Goal: Task Accomplishment & Management: Manage account settings

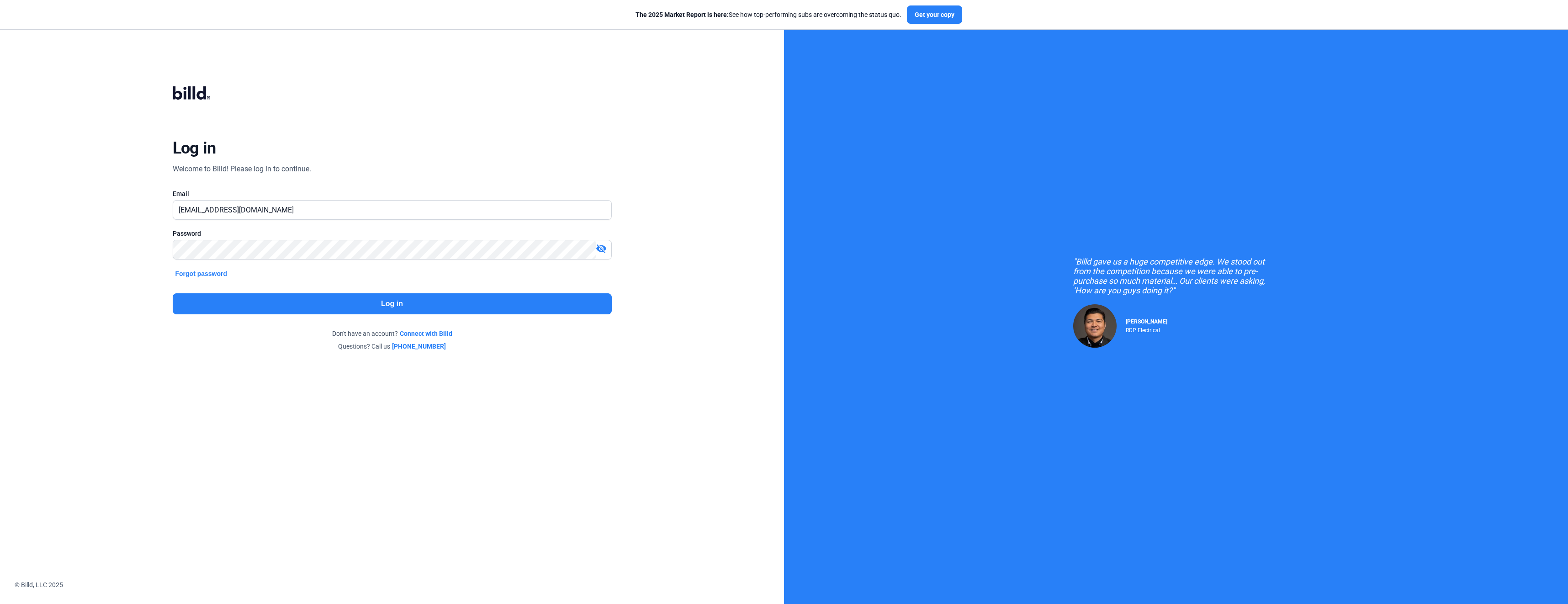
click at [384, 305] on button "Log in" at bounding box center [392, 304] width 439 height 21
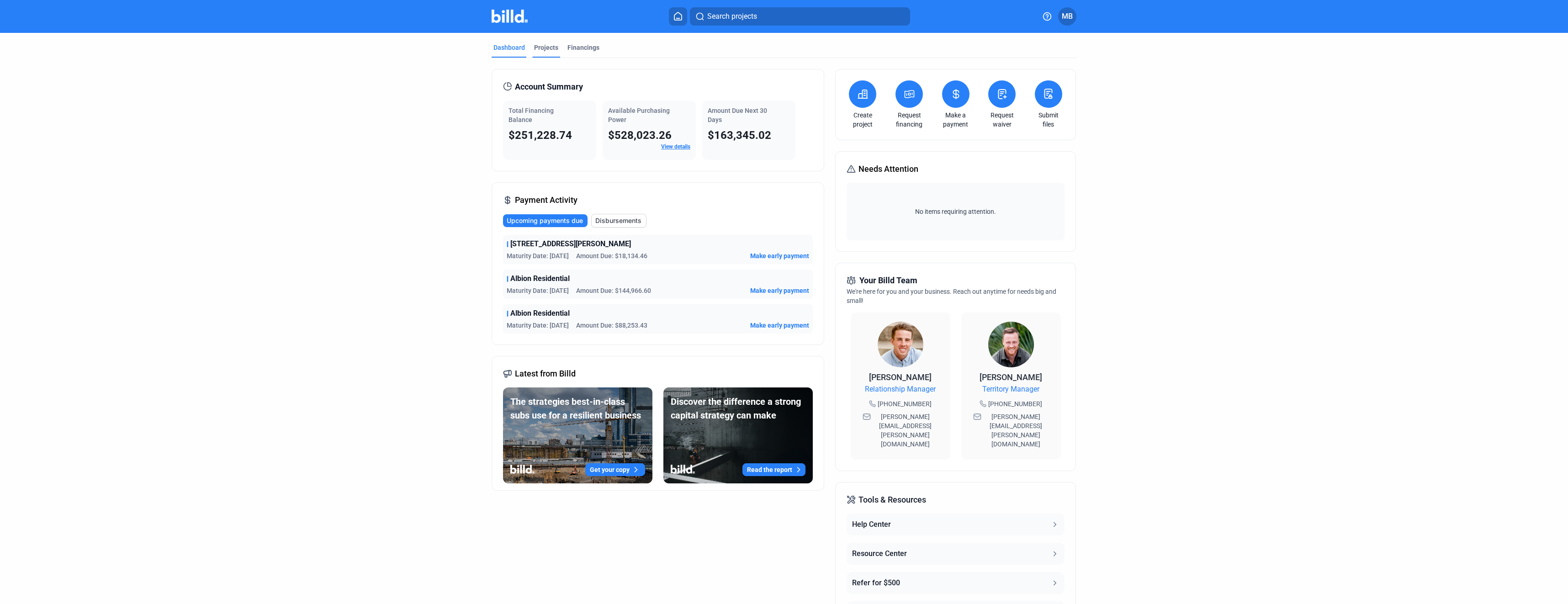
click at [539, 49] on div "Projects" at bounding box center [546, 47] width 24 height 9
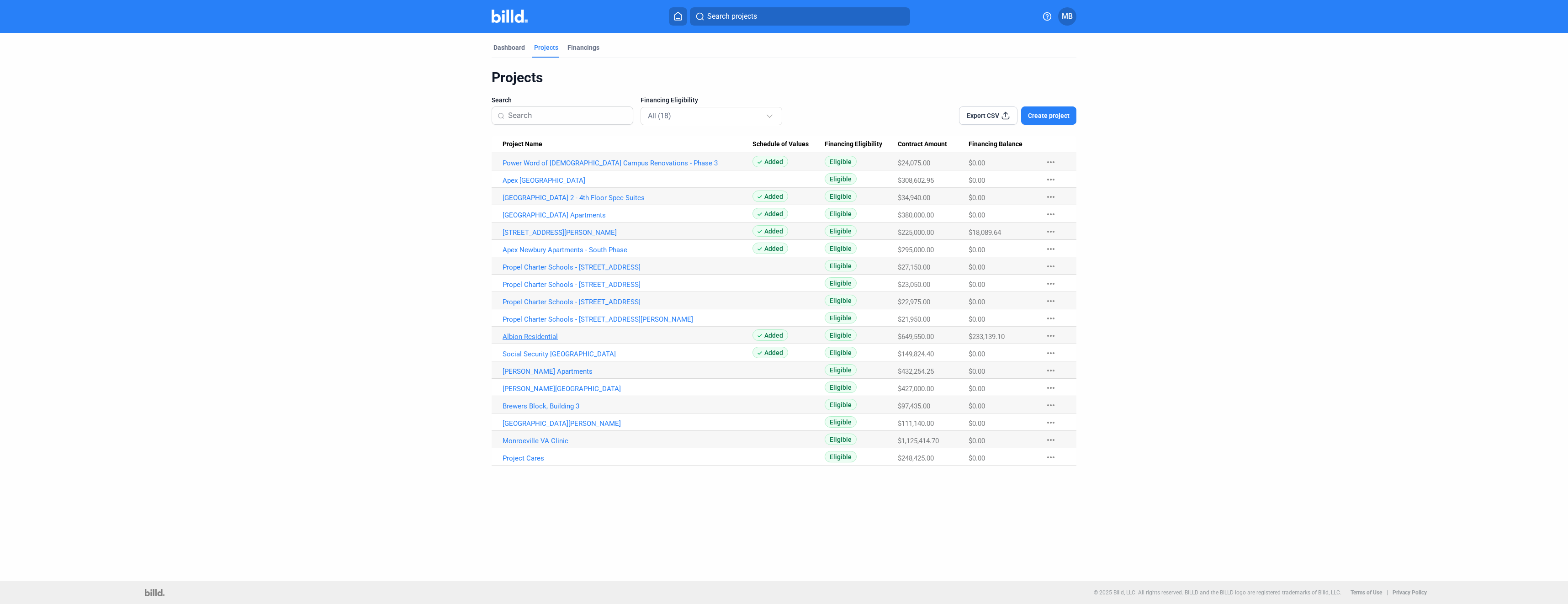
click at [524, 340] on link "Albion Residential" at bounding box center [628, 337] width 250 height 9
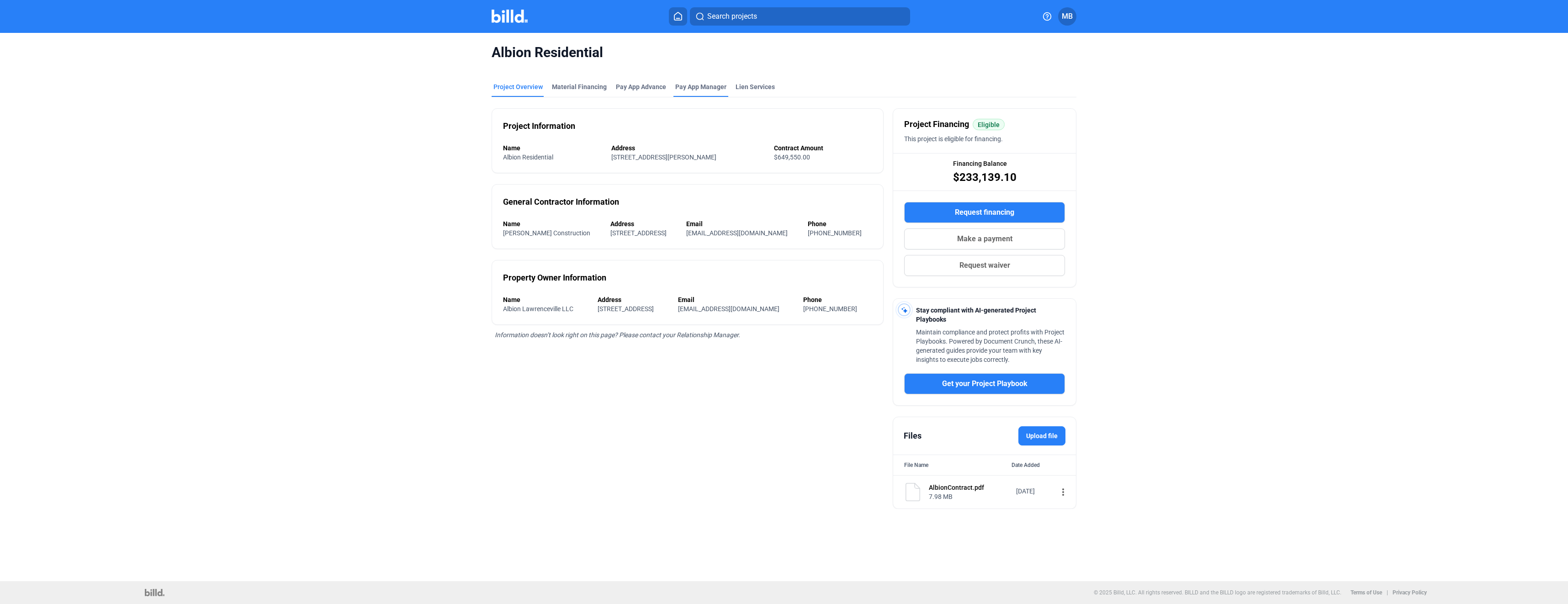
click at [710, 86] on span "Pay App Manager" at bounding box center [701, 86] width 51 height 9
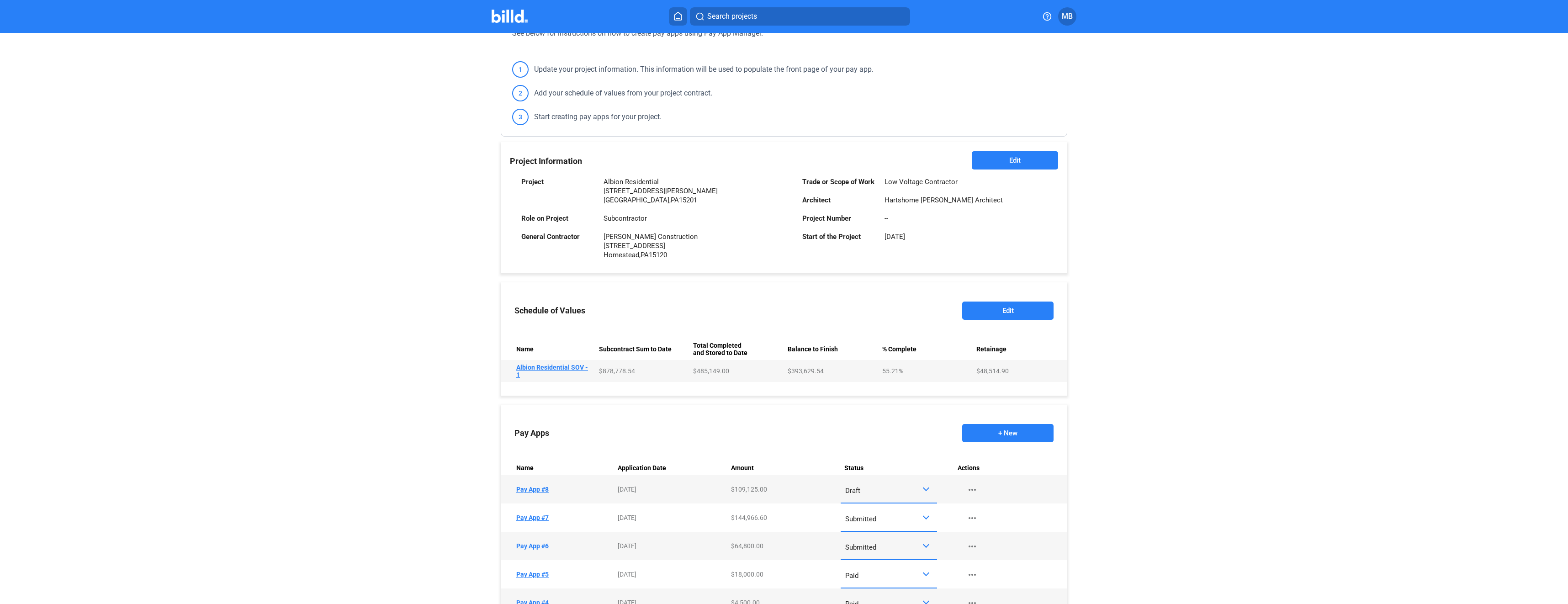
scroll to position [137, 0]
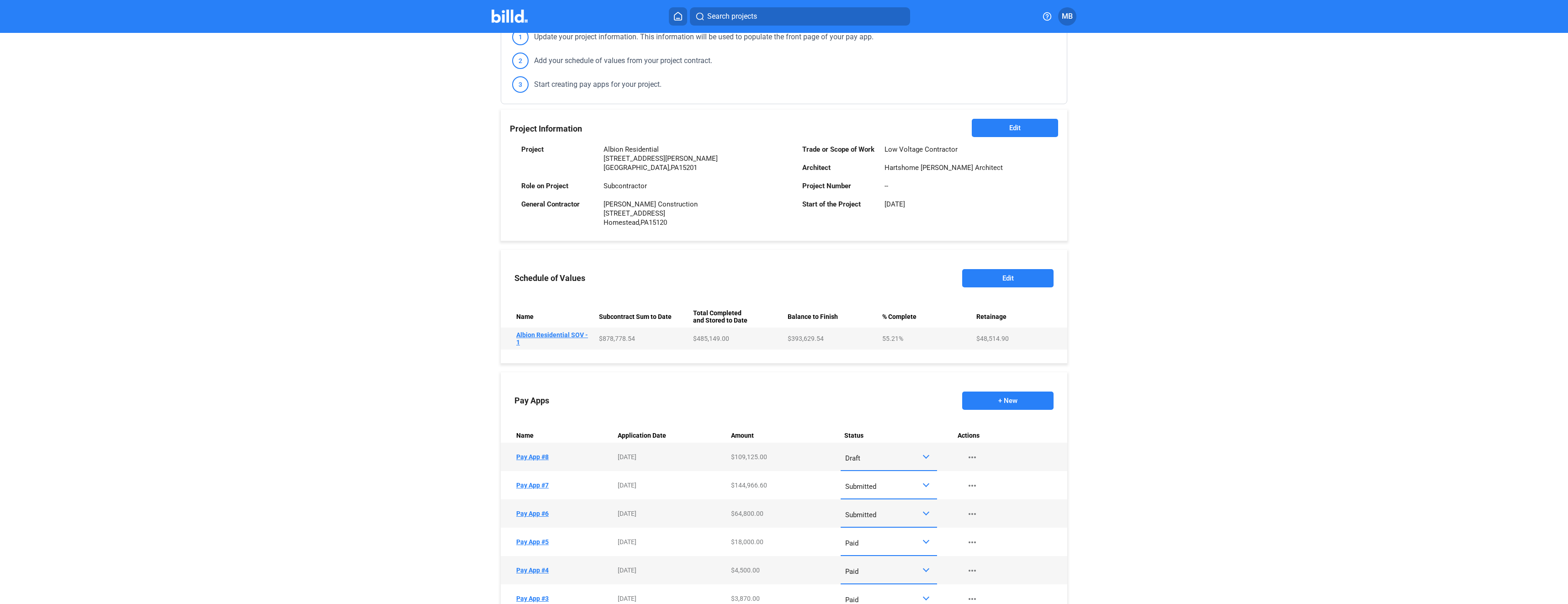
click at [533, 456] on td "Name Pay App #8" at bounding box center [558, 457] width 113 height 29
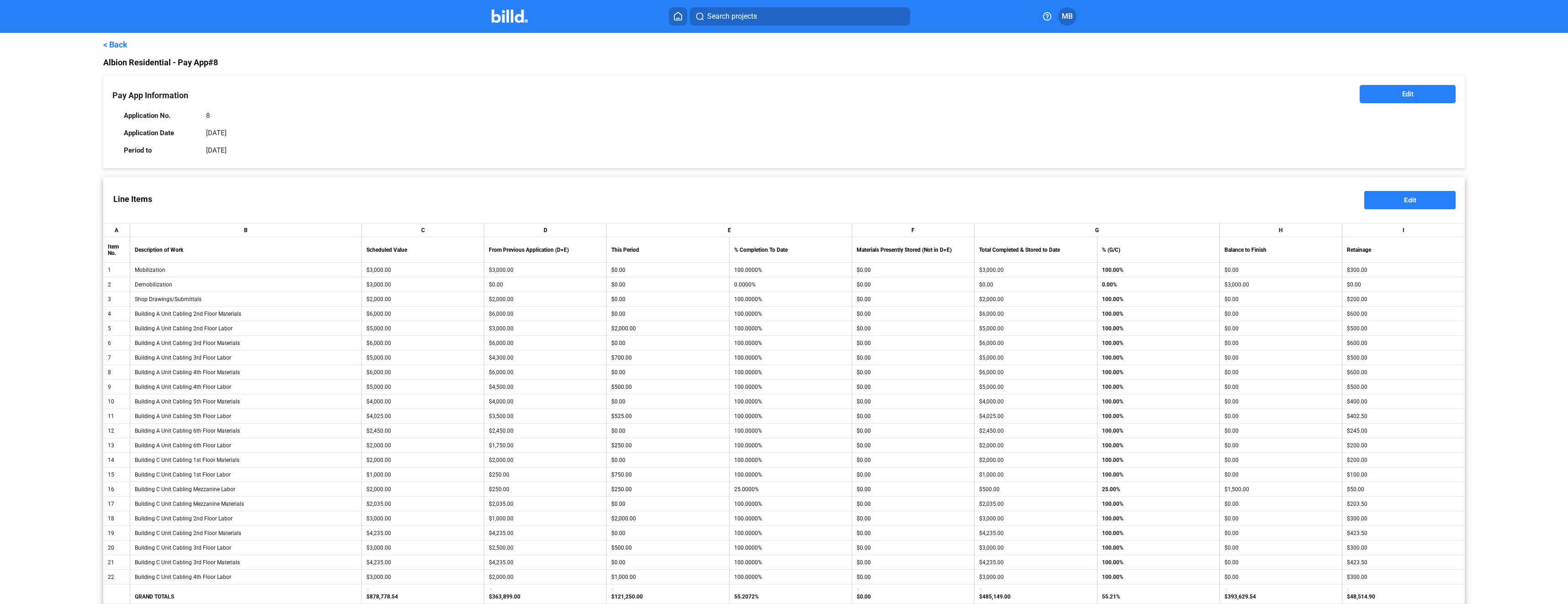
click at [119, 42] on link "< Back" at bounding box center [116, 44] width 24 height 10
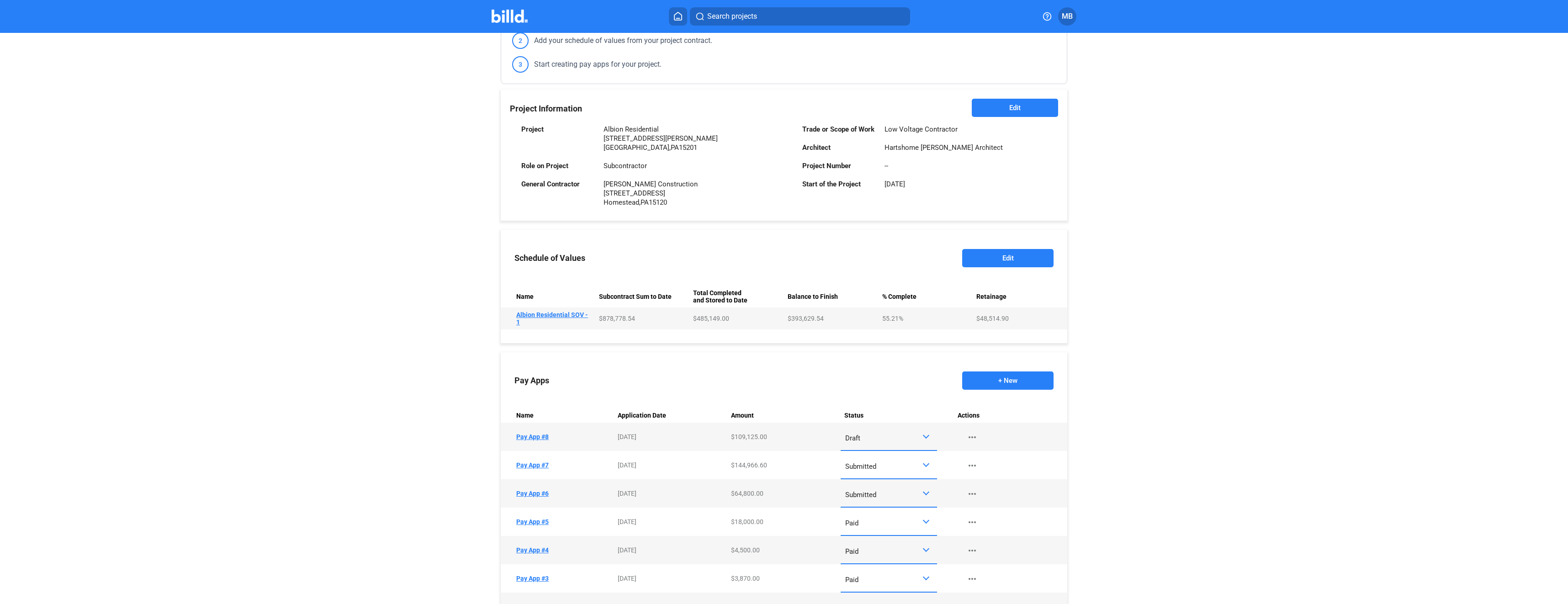
scroll to position [183, 0]
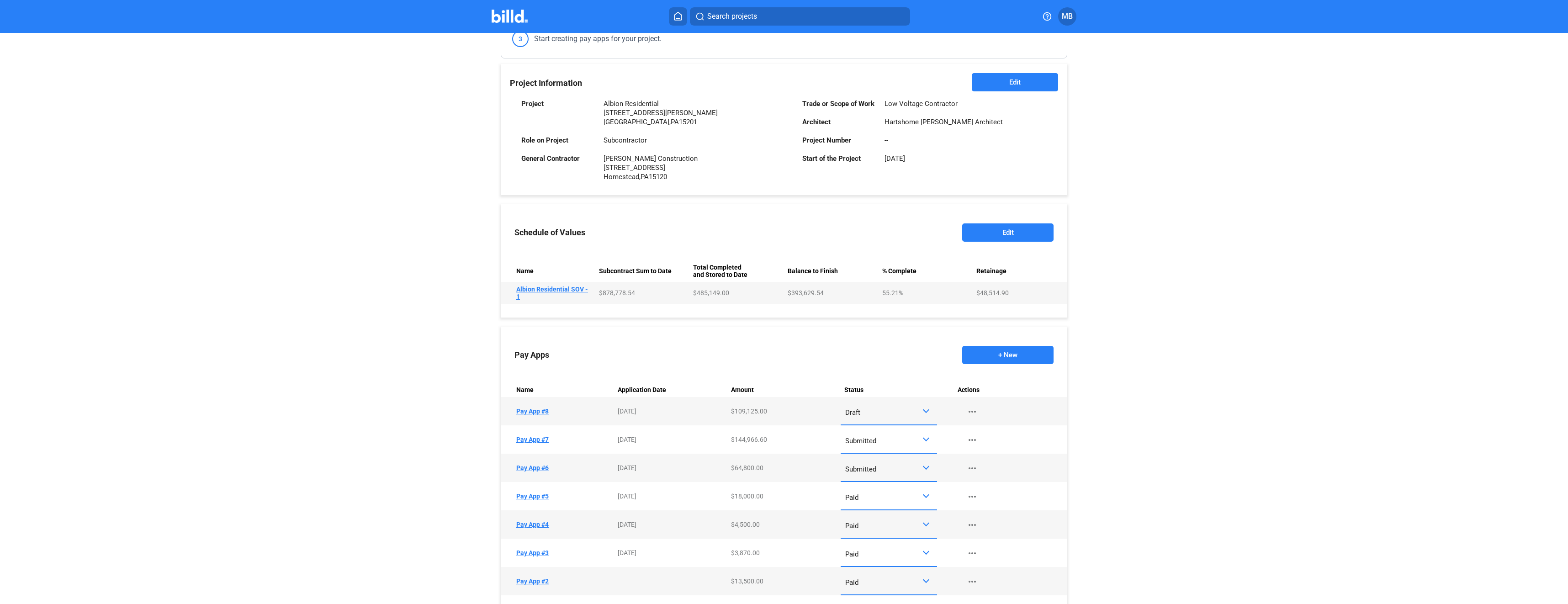
click at [923, 413] on div at bounding box center [926, 410] width 7 height 7
click at [922, 413] on div "Draft Paid Approved Submitted" at bounding box center [879, 454] width 87 height 100
click at [909, 489] on span "Submitted" at bounding box center [886, 495] width 87 height 21
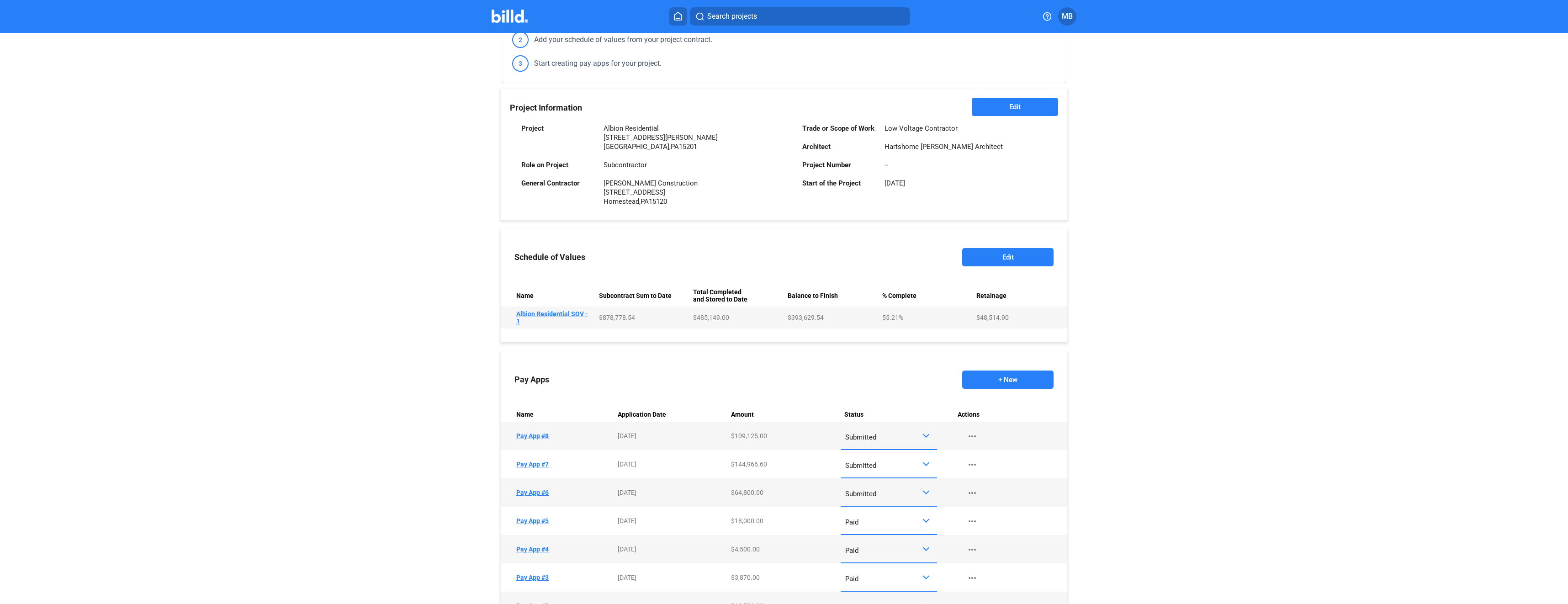
scroll to position [0, 0]
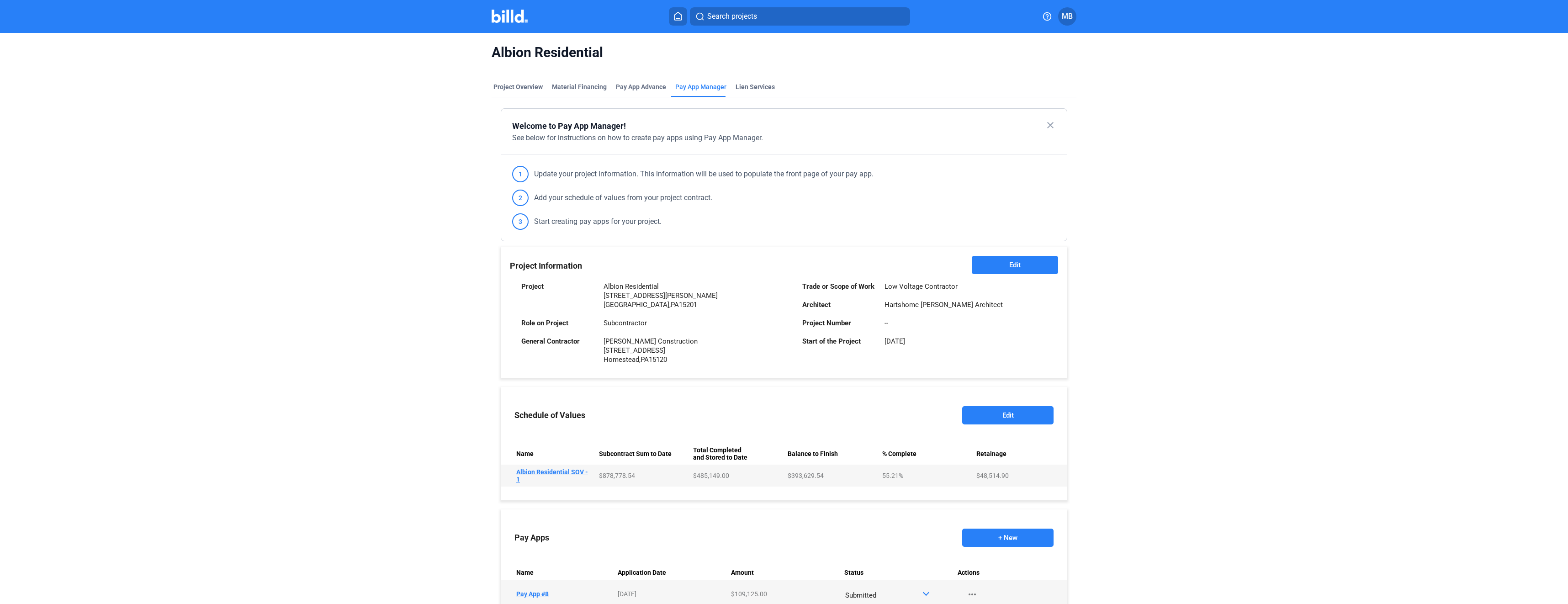
click at [757, 16] on span "Search projects" at bounding box center [732, 16] width 50 height 11
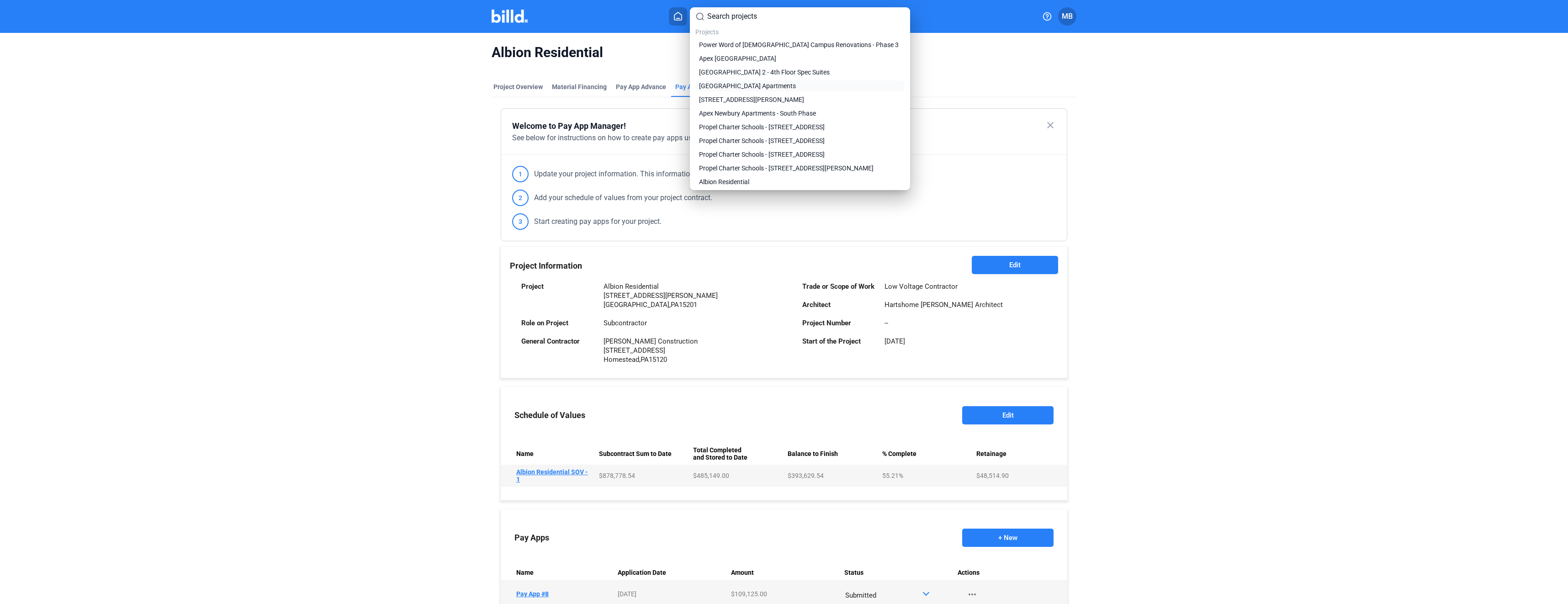
click at [757, 87] on span "Shady Hill Apartments" at bounding box center [747, 86] width 97 height 9
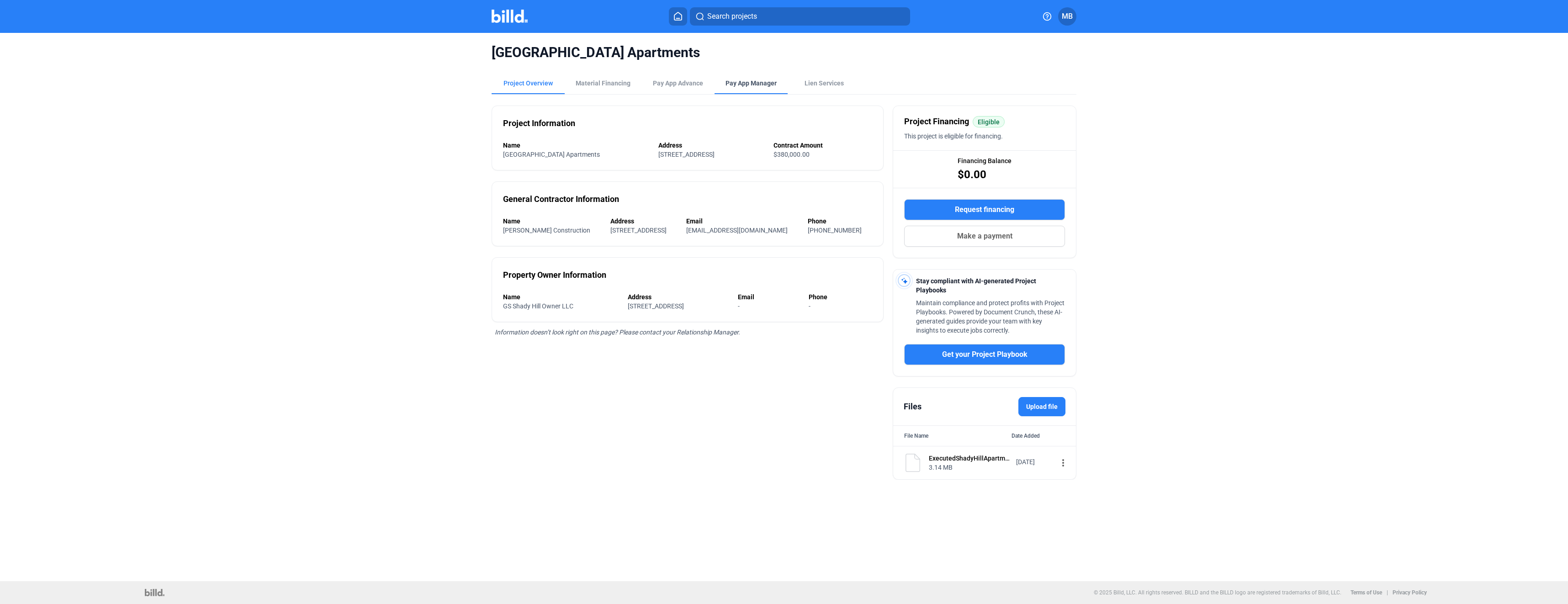
click at [746, 83] on span "Pay App Manager" at bounding box center [751, 83] width 51 height 9
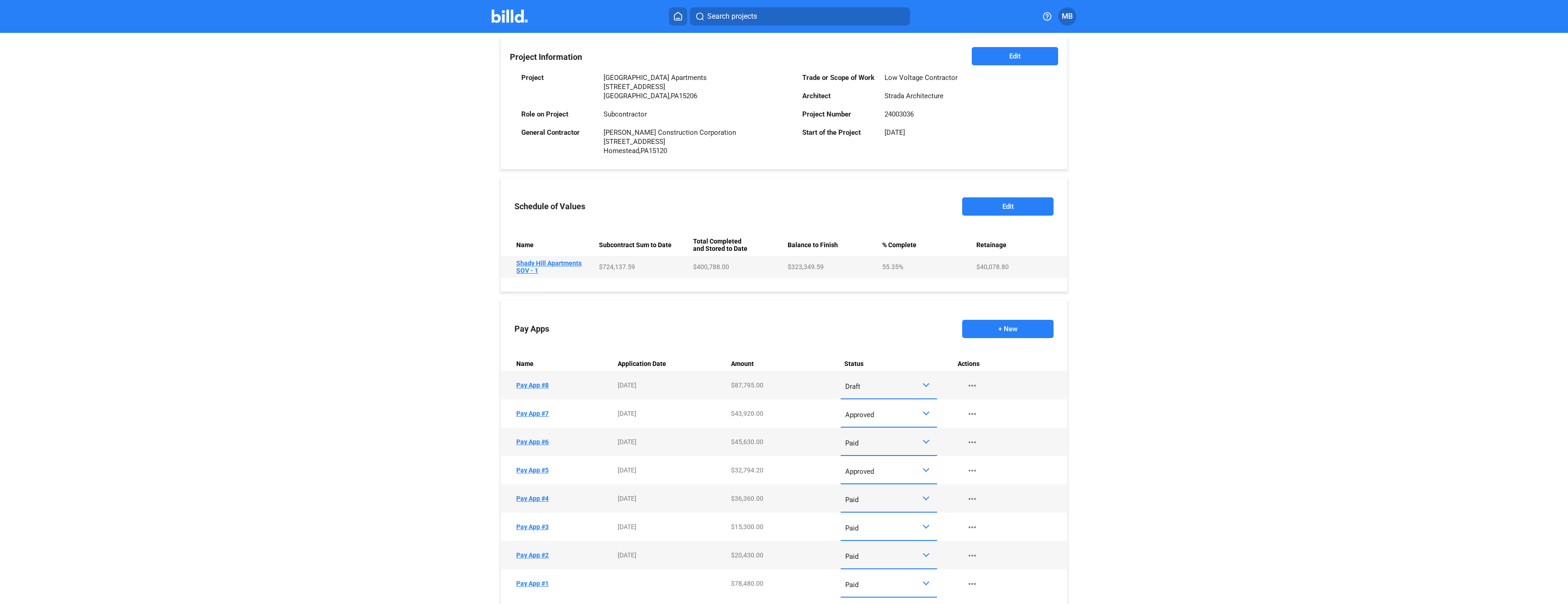
scroll to position [228, 0]
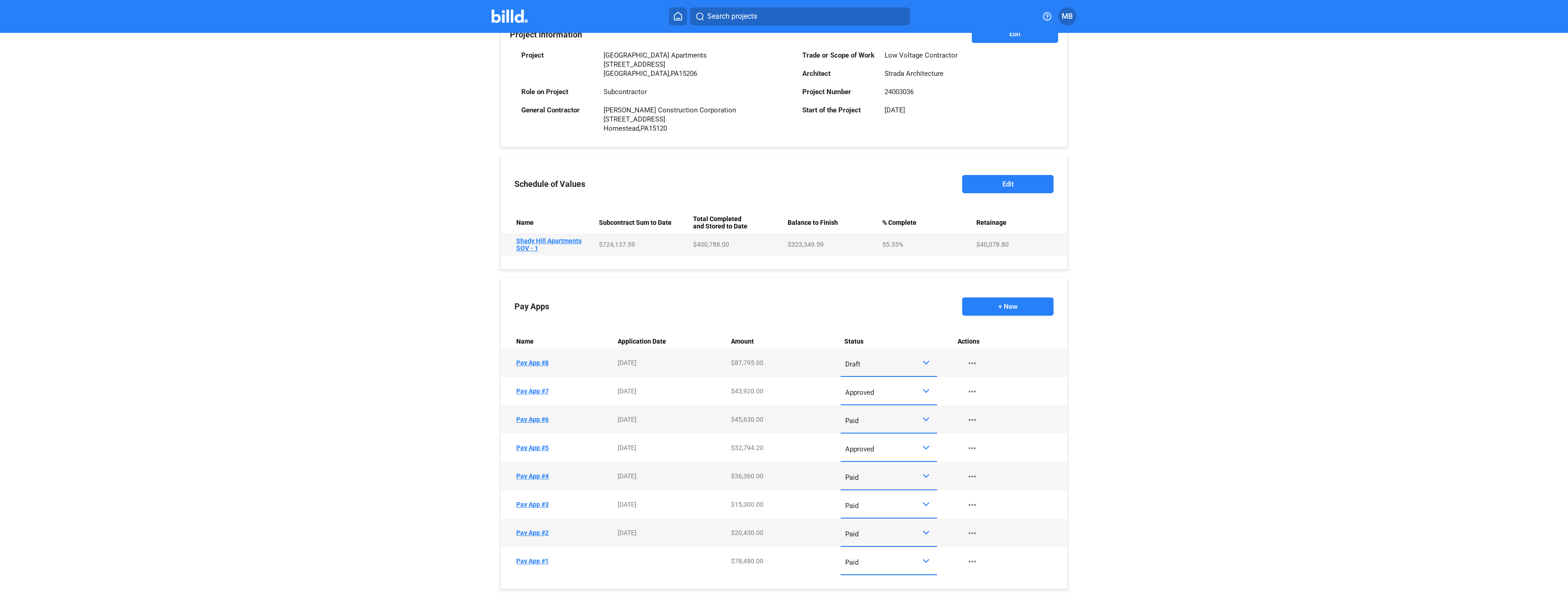
click at [923, 450] on div at bounding box center [926, 446] width 7 height 7
click at [906, 491] on span "Paid" at bounding box center [886, 490] width 87 height 21
click at [925, 365] on div at bounding box center [926, 361] width 7 height 7
click at [900, 443] on span "Submitted" at bounding box center [886, 446] width 87 height 21
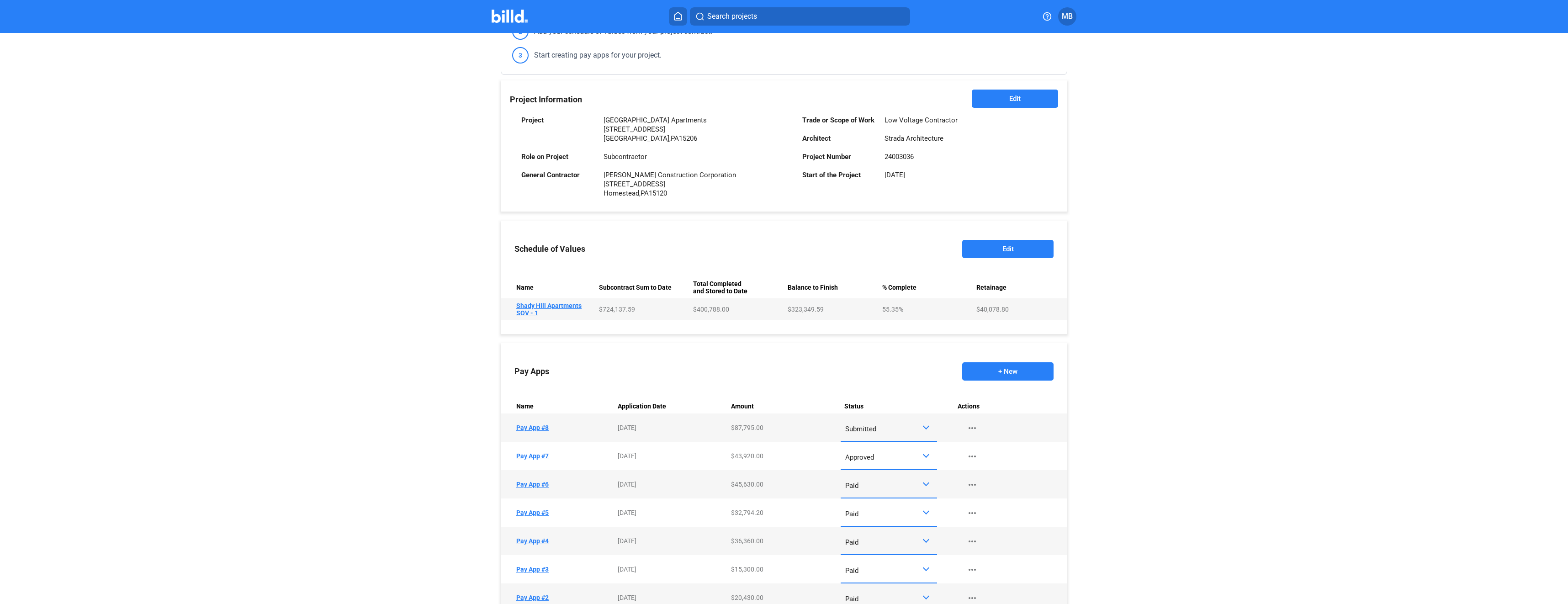
scroll to position [137, 0]
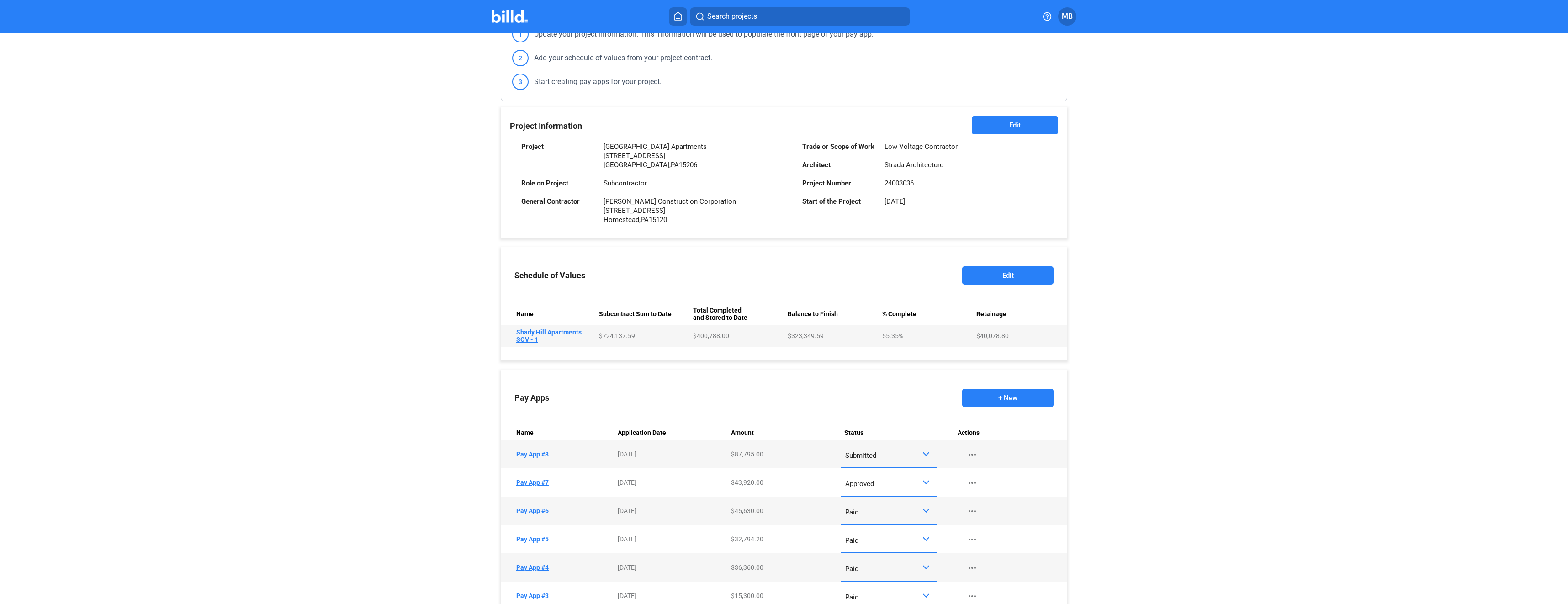
click at [534, 332] on td "Name Shady Hill Apartments SOV - 1" at bounding box center [548, 336] width 94 height 22
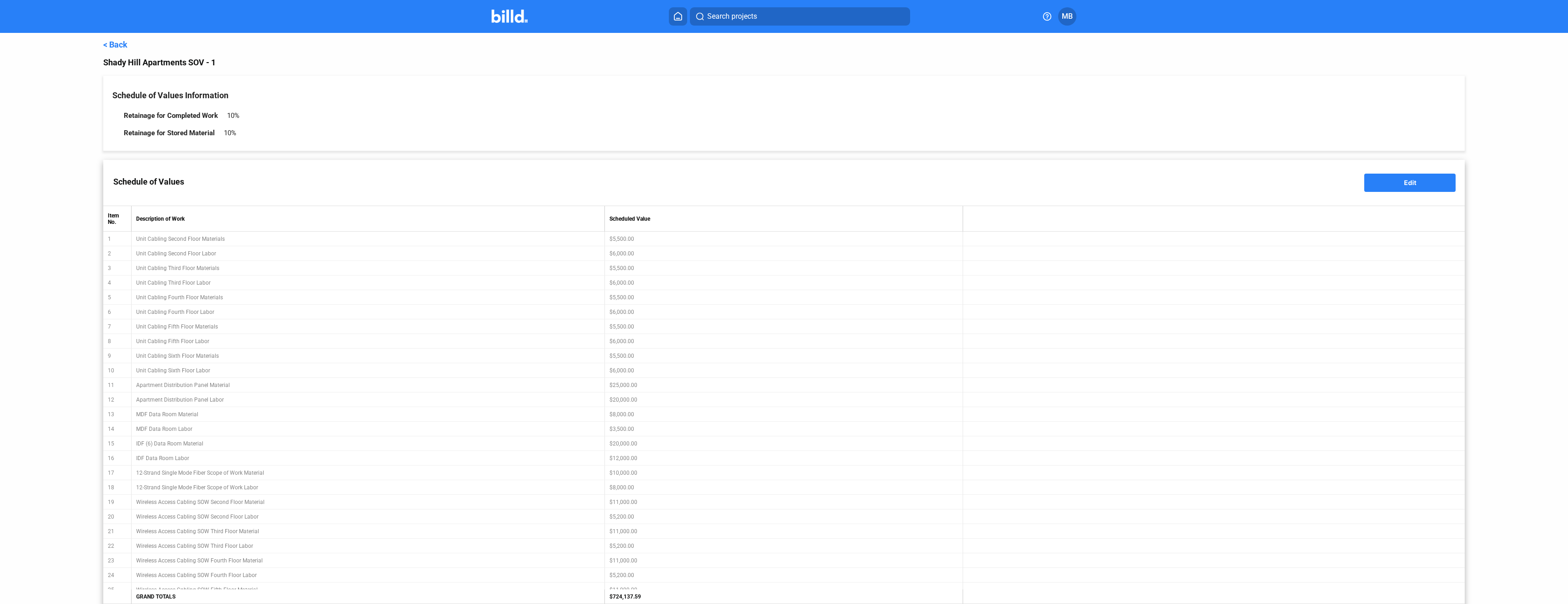
click at [116, 44] on link "< Back" at bounding box center [116, 44] width 24 height 10
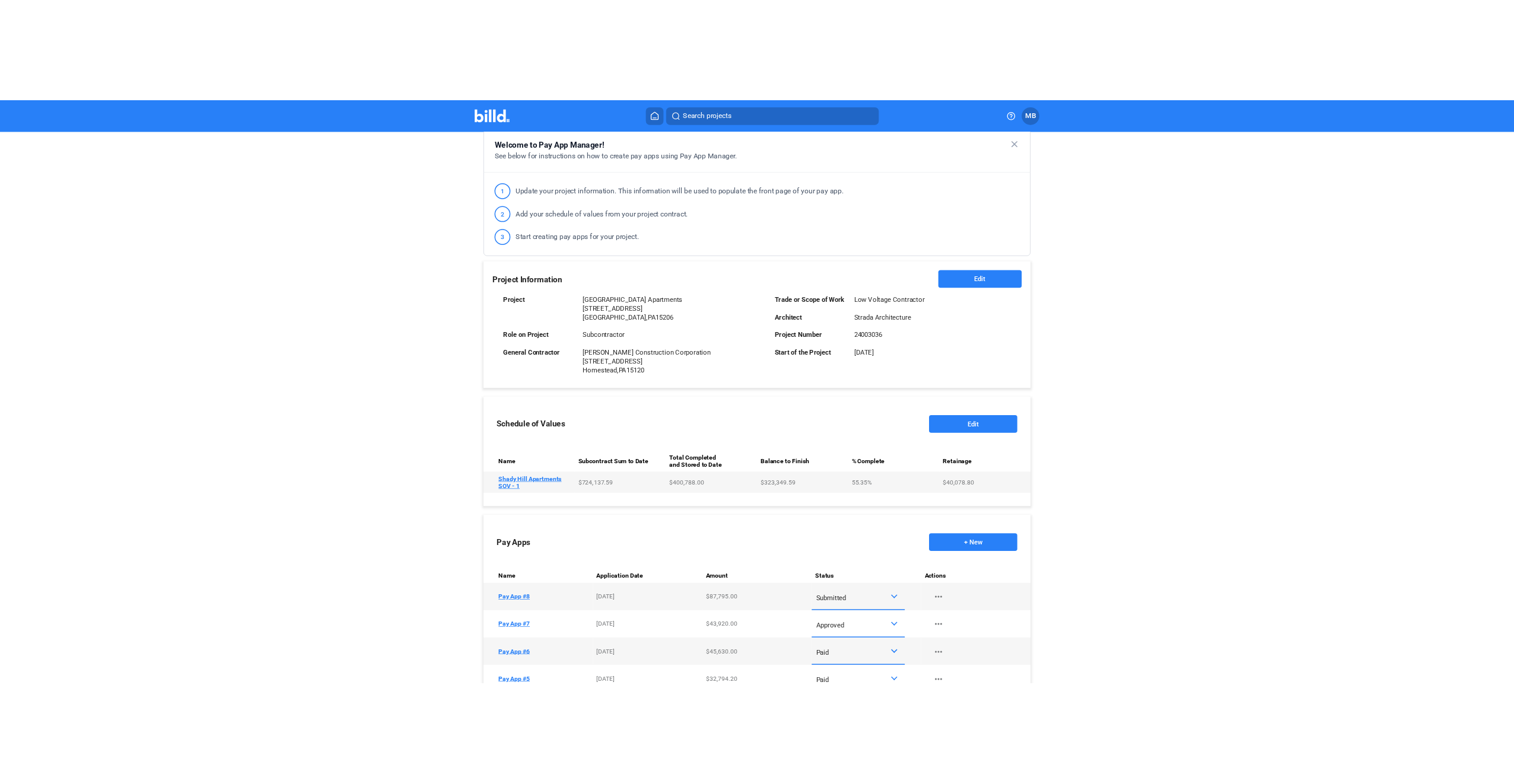
scroll to position [237, 0]
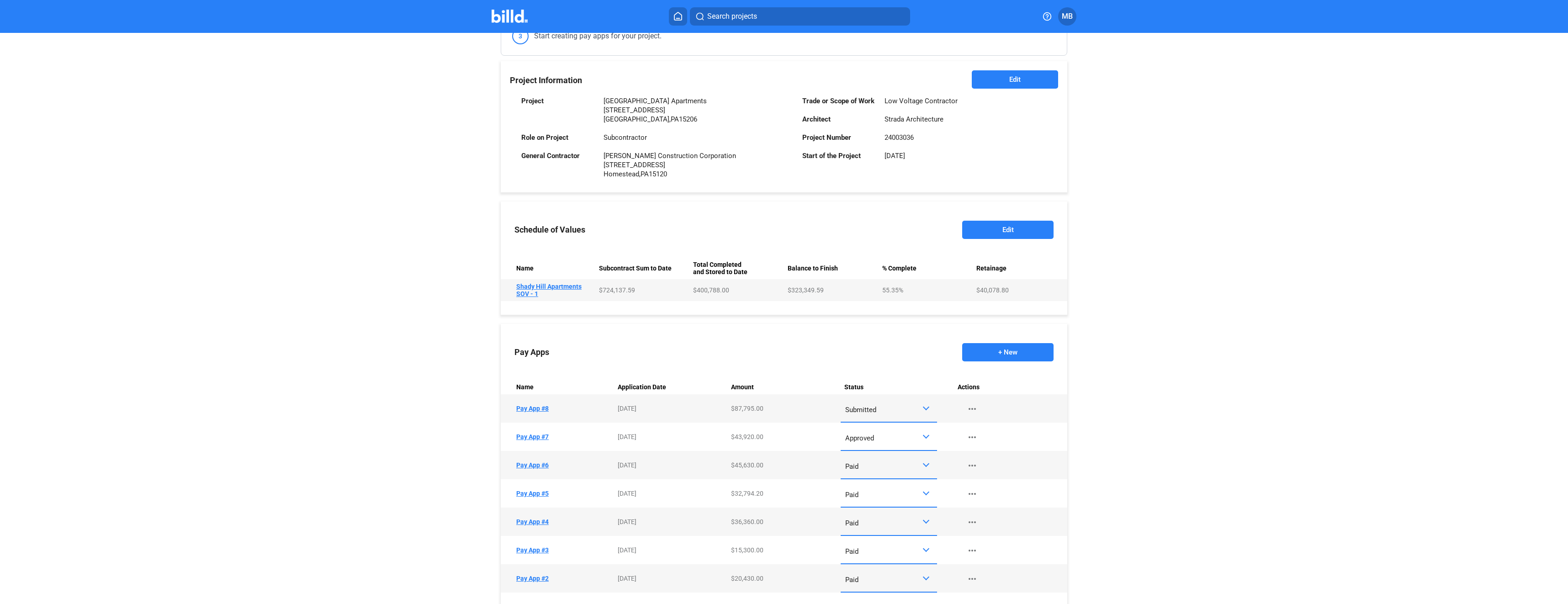
click at [1025, 349] on button "+ New" at bounding box center [1008, 353] width 91 height 18
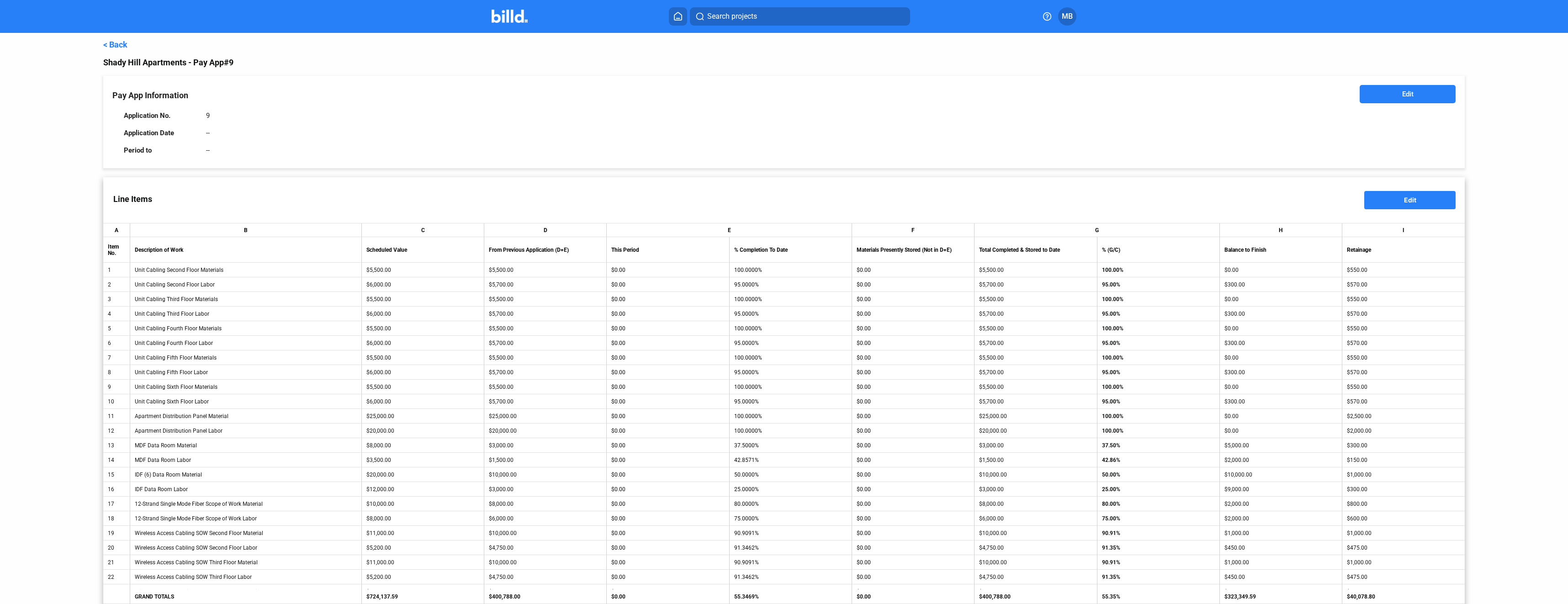
click at [1374, 91] on button "Edit" at bounding box center [1408, 94] width 96 height 18
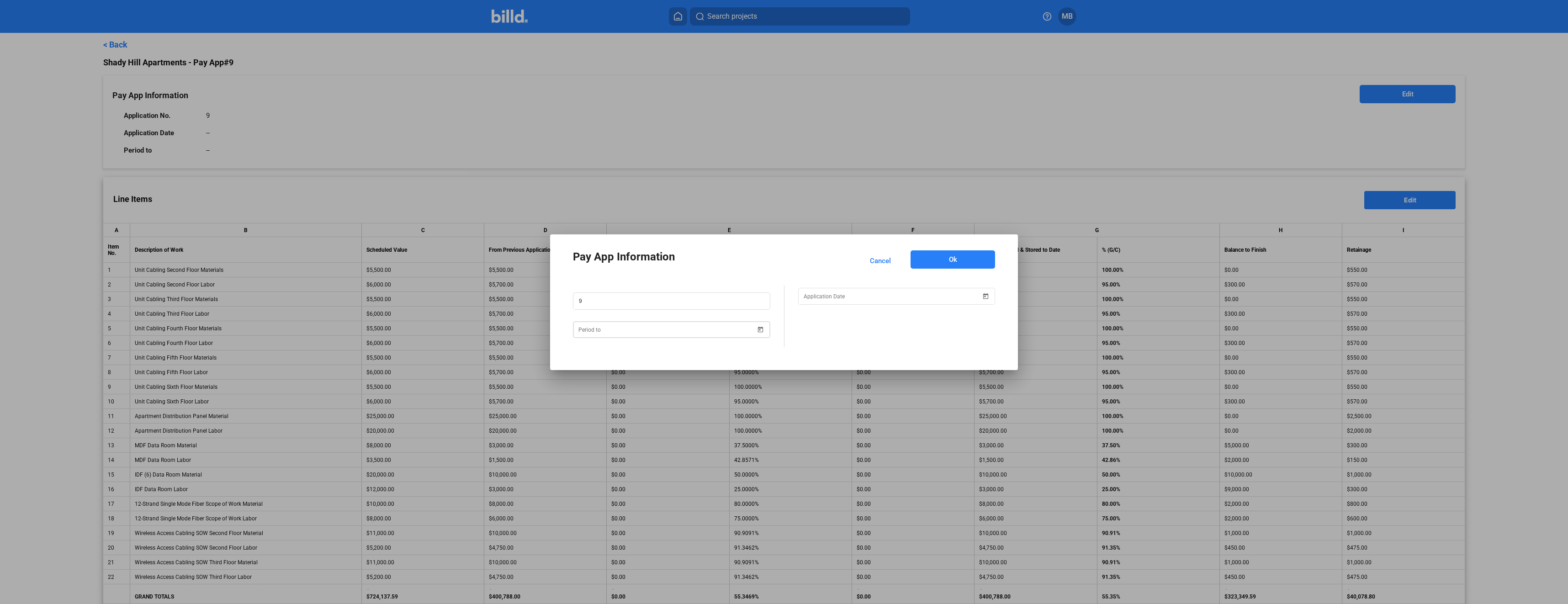
click at [761, 329] on span "Open calendar" at bounding box center [761, 324] width 22 height 22
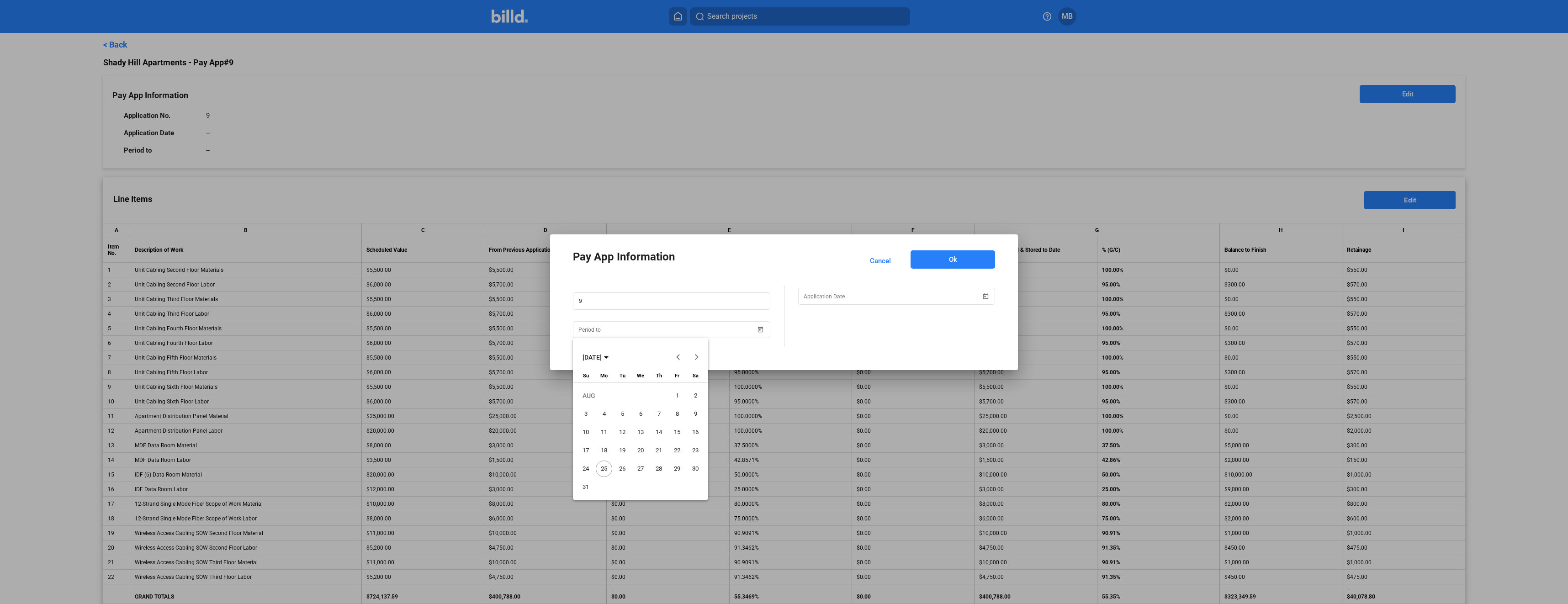
click at [585, 488] on span "31" at bounding box center [586, 487] width 16 height 16
type input "08/31/2025"
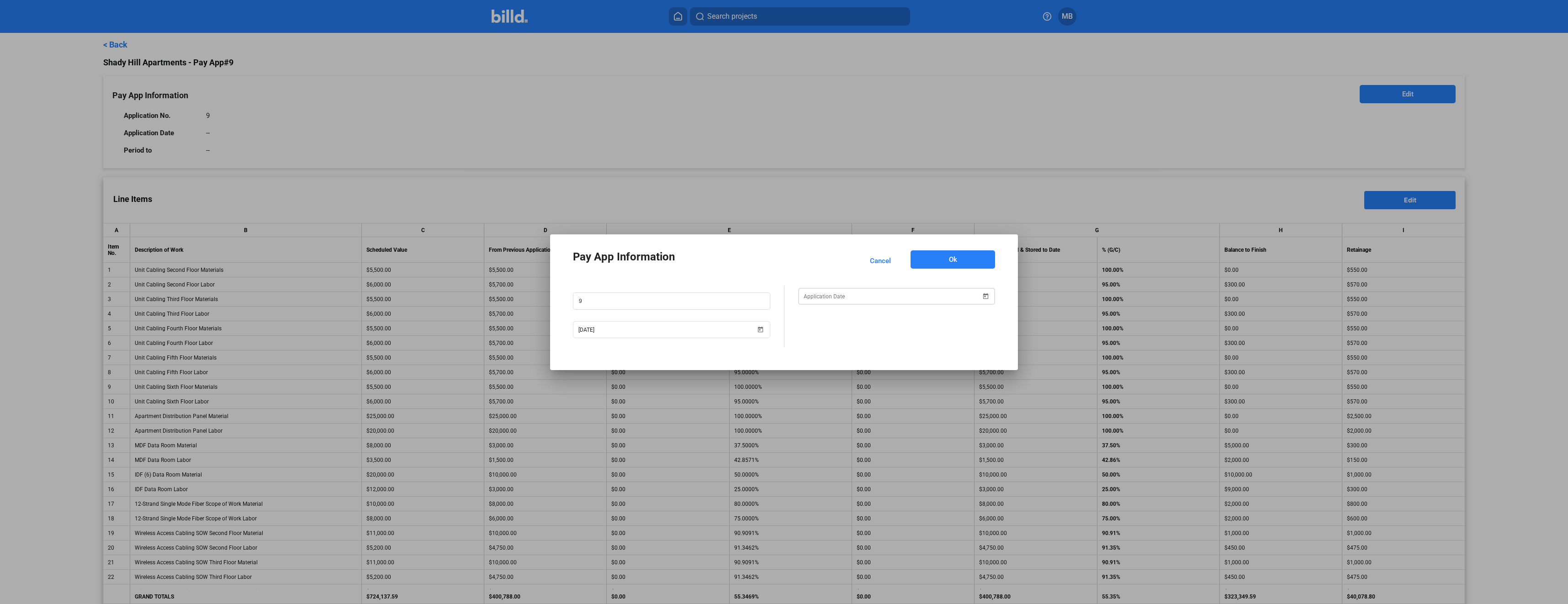
click at [987, 296] on span "Open calendar" at bounding box center [985, 290] width 22 height 22
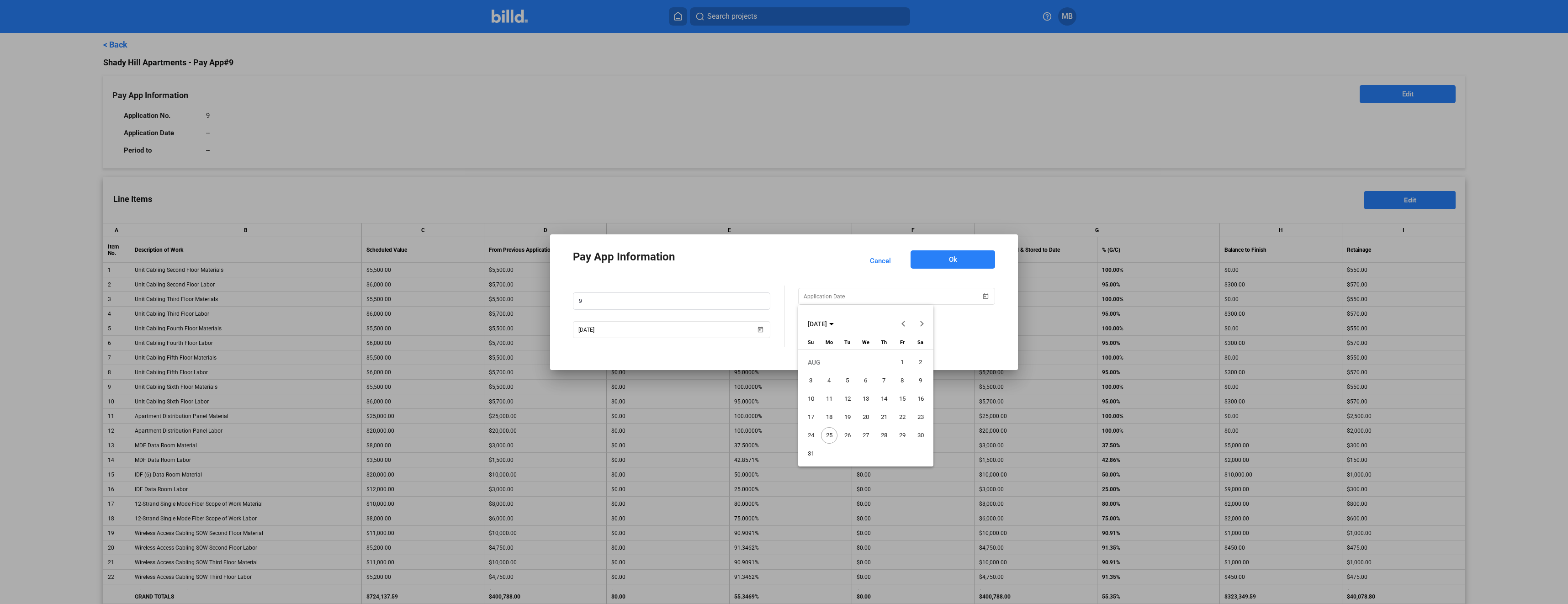
click at [830, 434] on span "25" at bounding box center [829, 435] width 16 height 16
type input "08/25/2025"
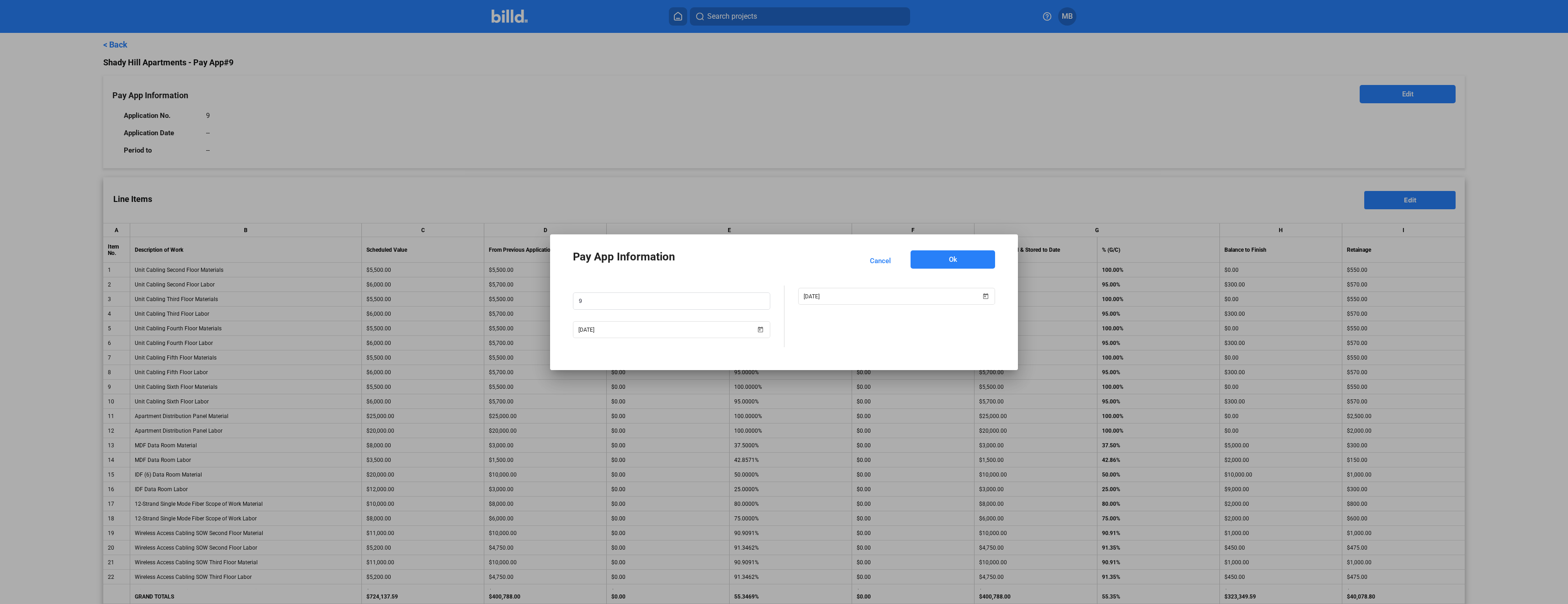
click at [957, 262] on button "Ok" at bounding box center [953, 259] width 85 height 18
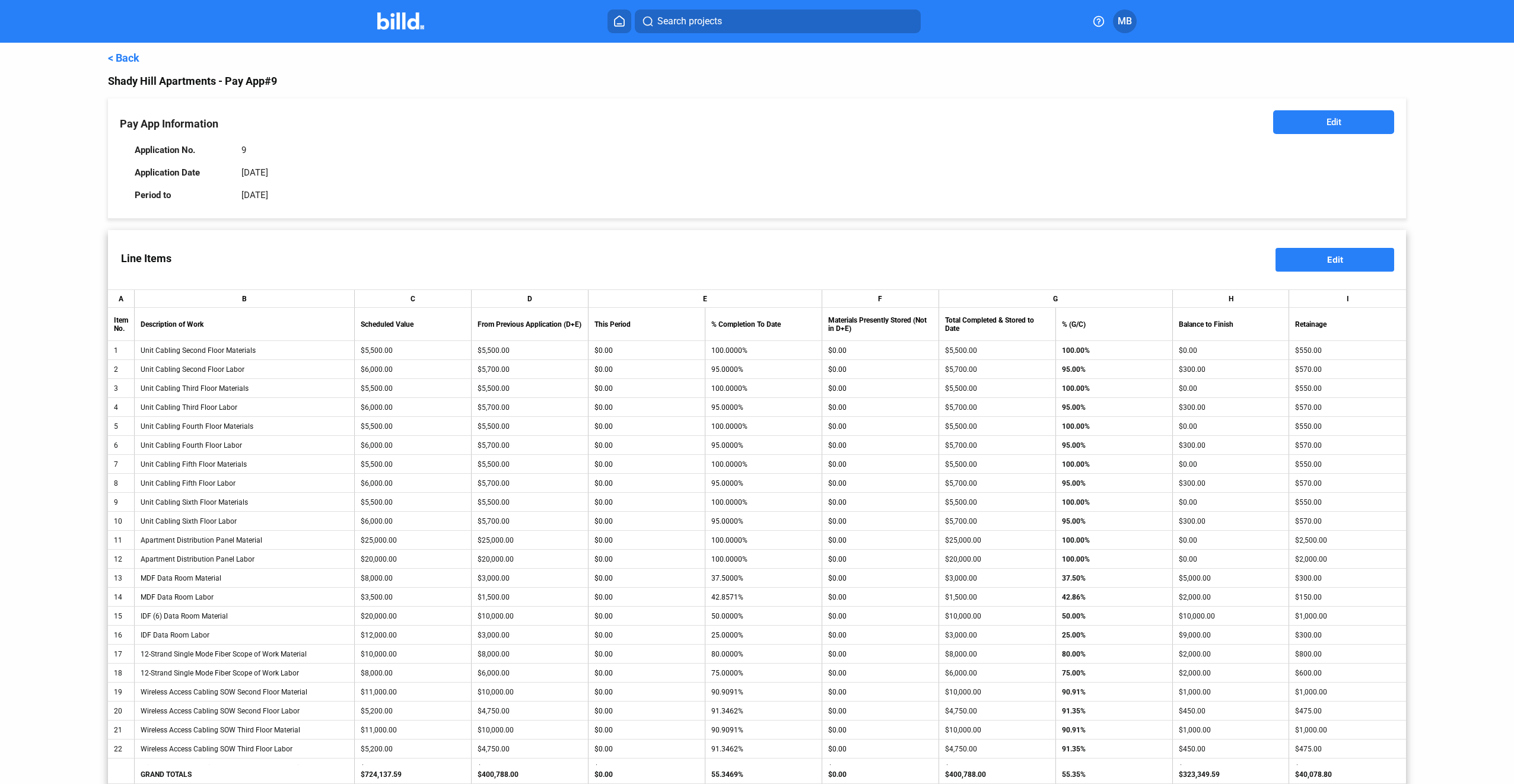
click at [1331, 260] on span "Edit" at bounding box center [1335, 259] width 16 height 10
click at [1357, 255] on button "Edit" at bounding box center [1335, 260] width 119 height 24
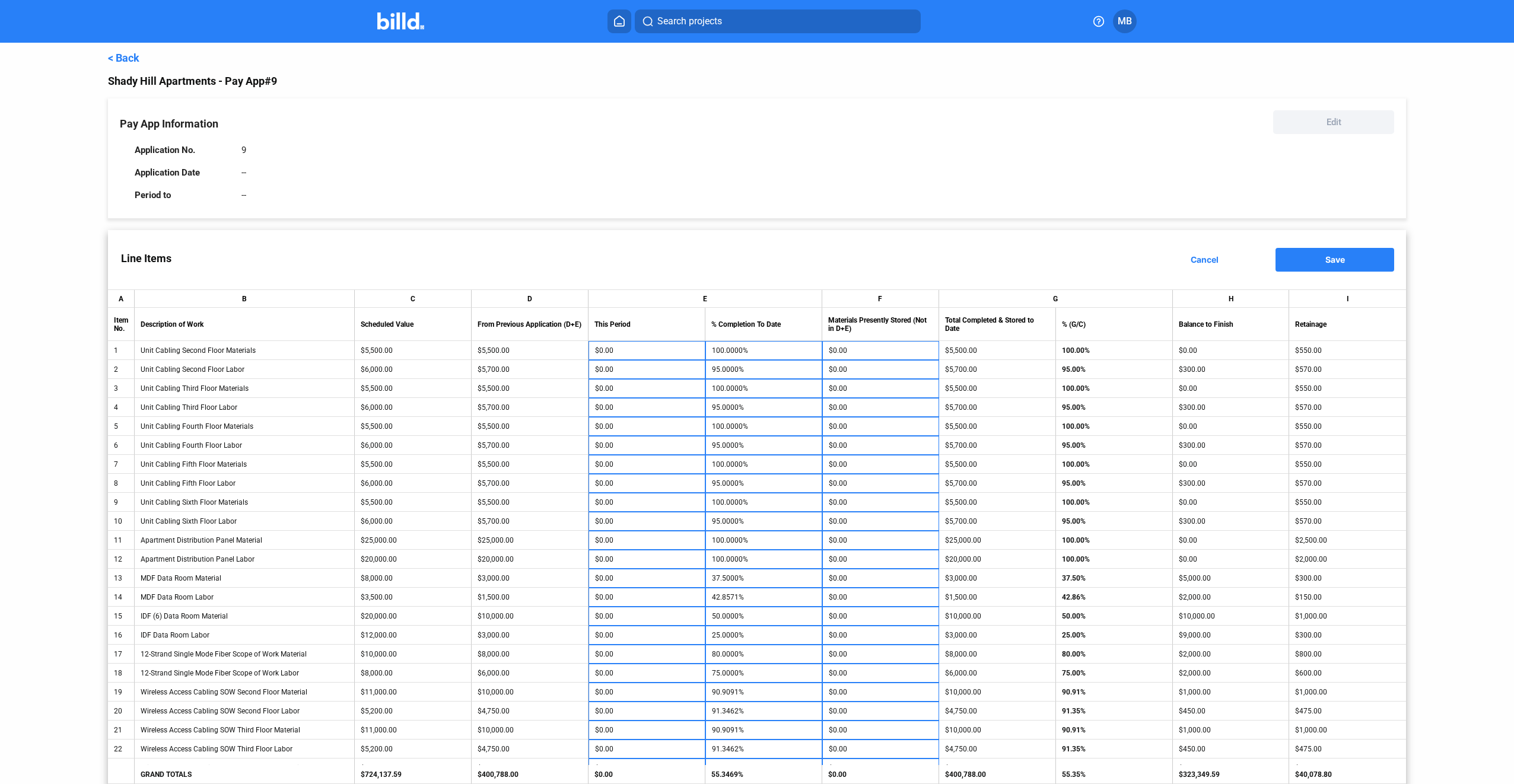
click at [1216, 259] on button "Cancel" at bounding box center [1205, 260] width 119 height 24
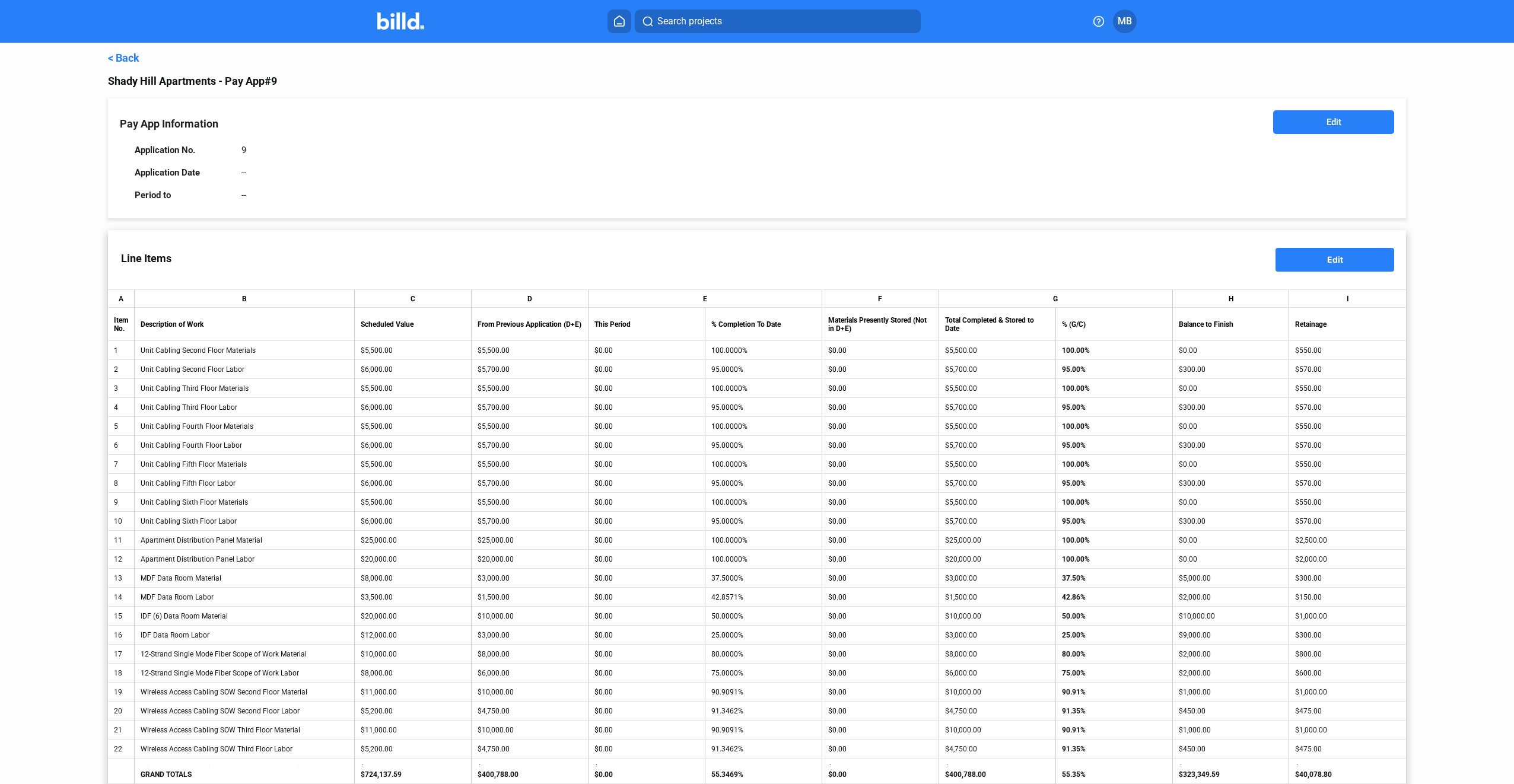
click at [1360, 121] on button "Edit" at bounding box center [1335, 122] width 122 height 24
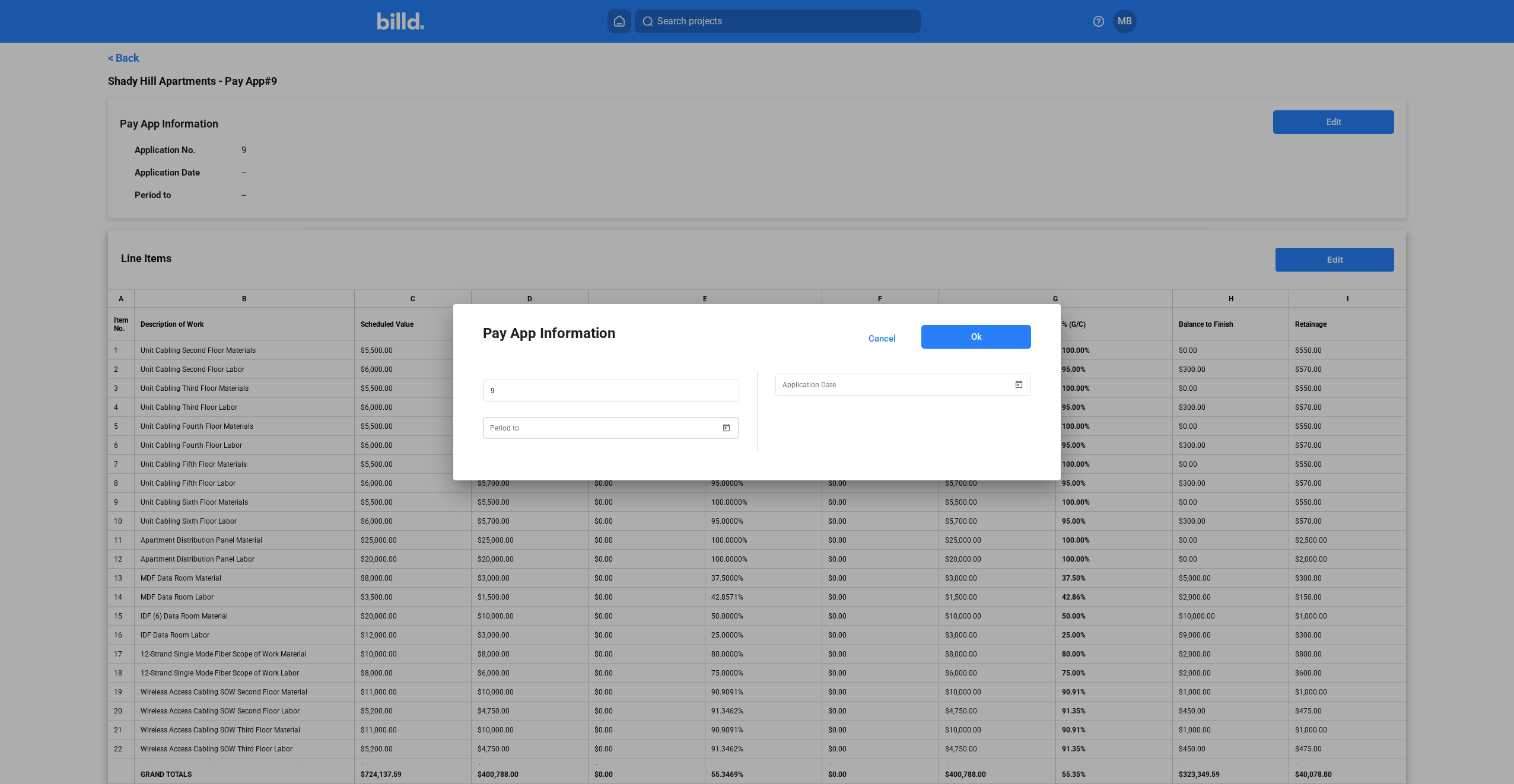
click at [729, 427] on span "Open calendar" at bounding box center [727, 420] width 28 height 28
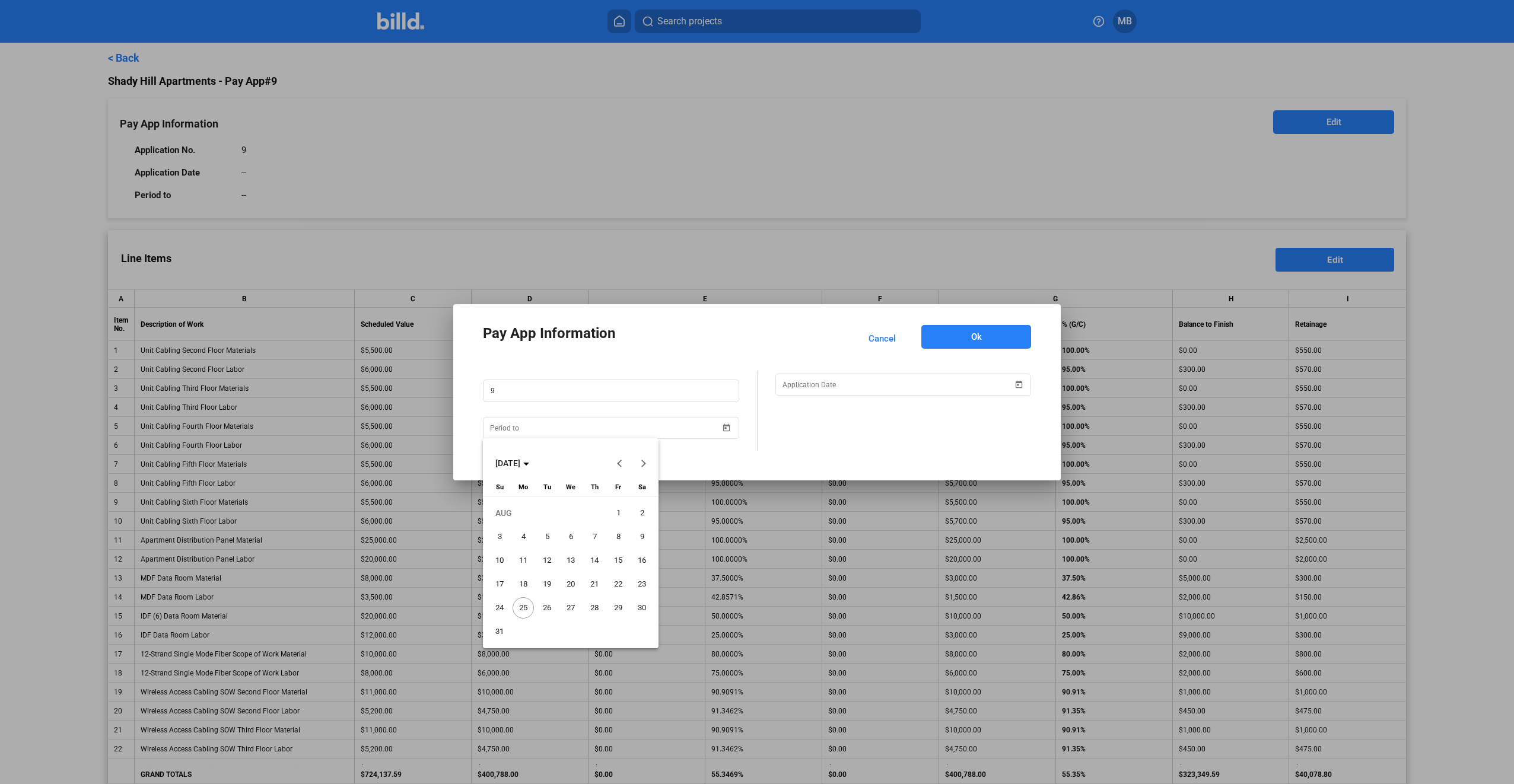
click at [496, 632] on span "31" at bounding box center [499, 631] width 21 height 21
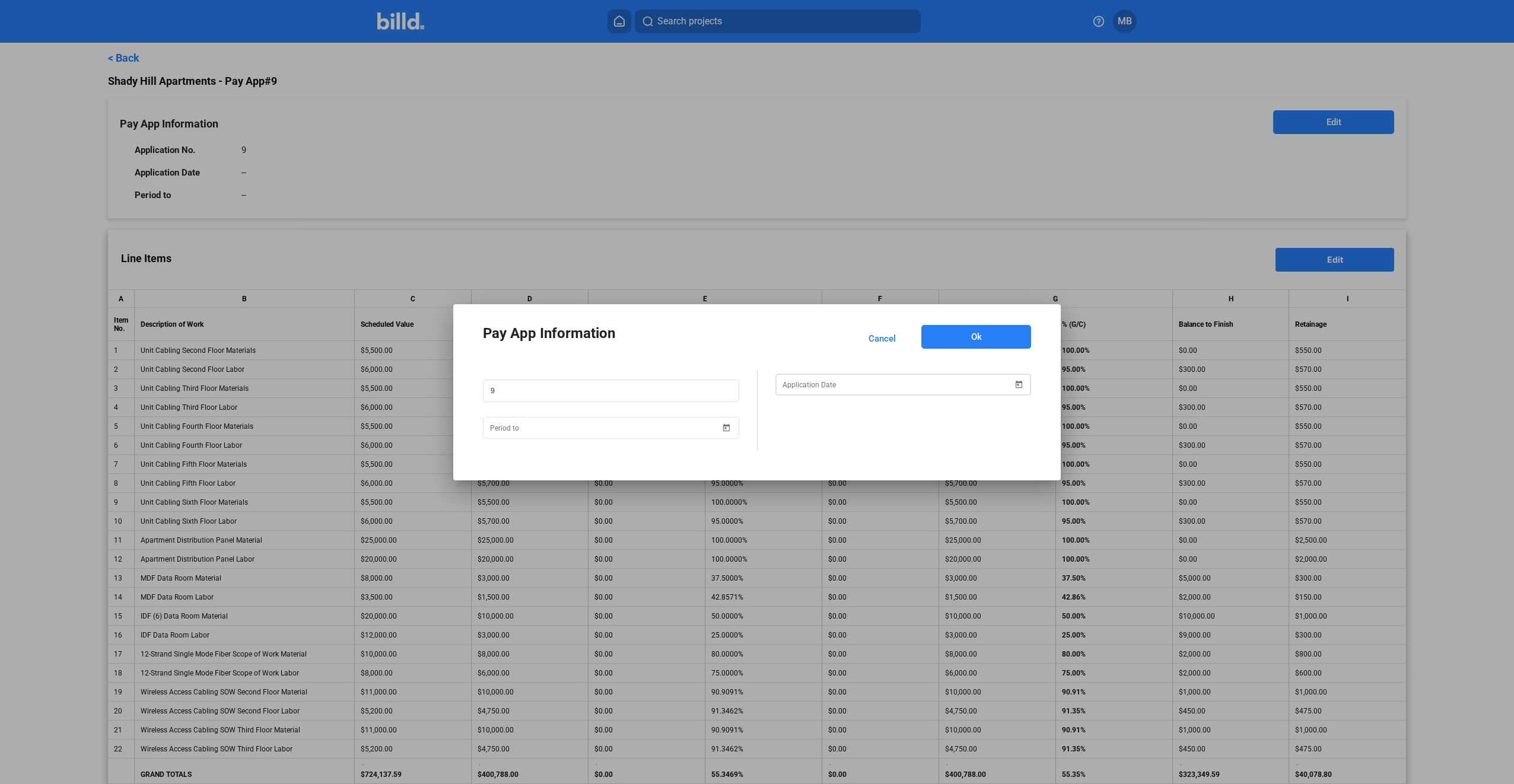
click at [1024, 384] on span "Open calendar" at bounding box center [1019, 377] width 28 height 28
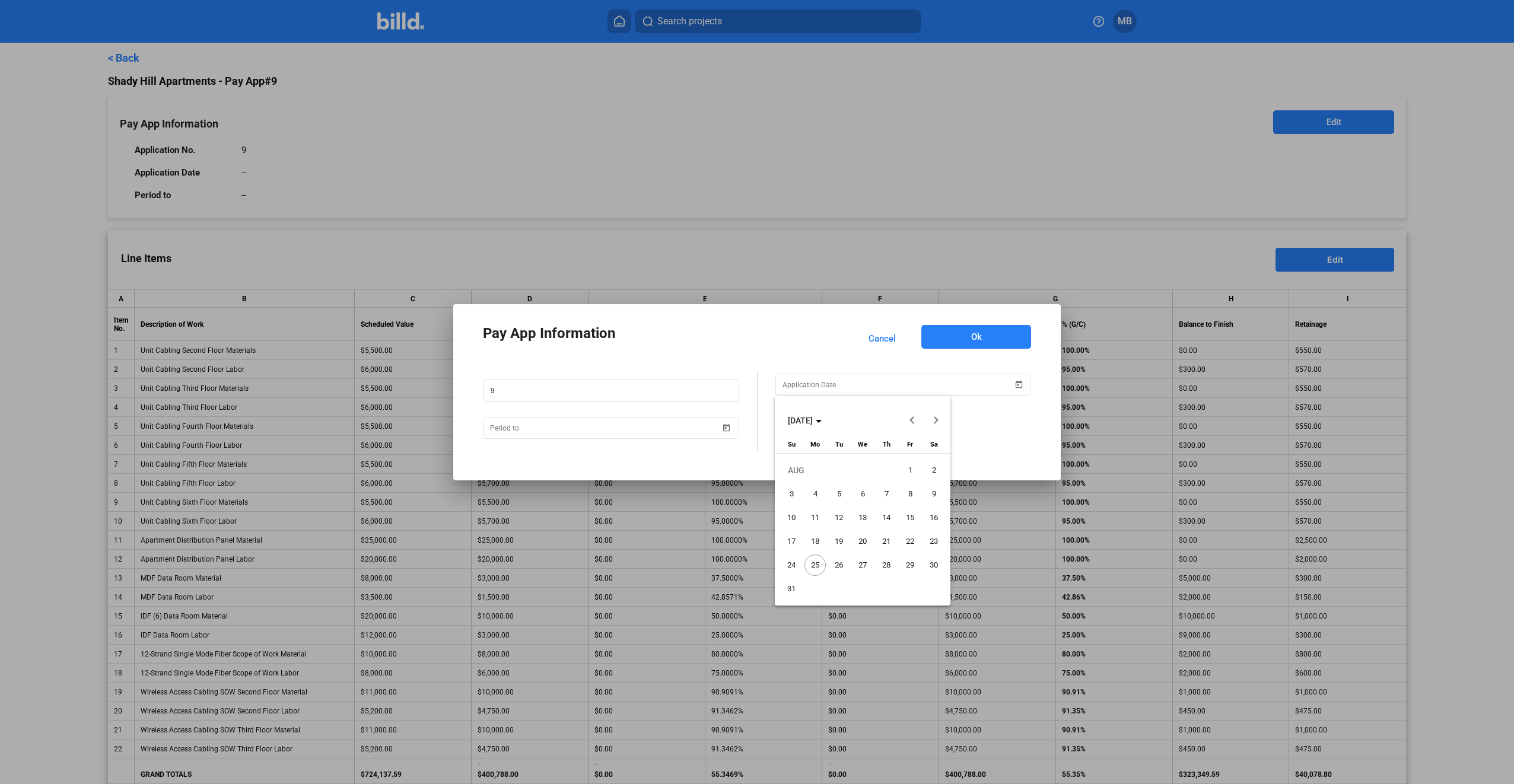
click at [813, 567] on span "25" at bounding box center [815, 565] width 21 height 21
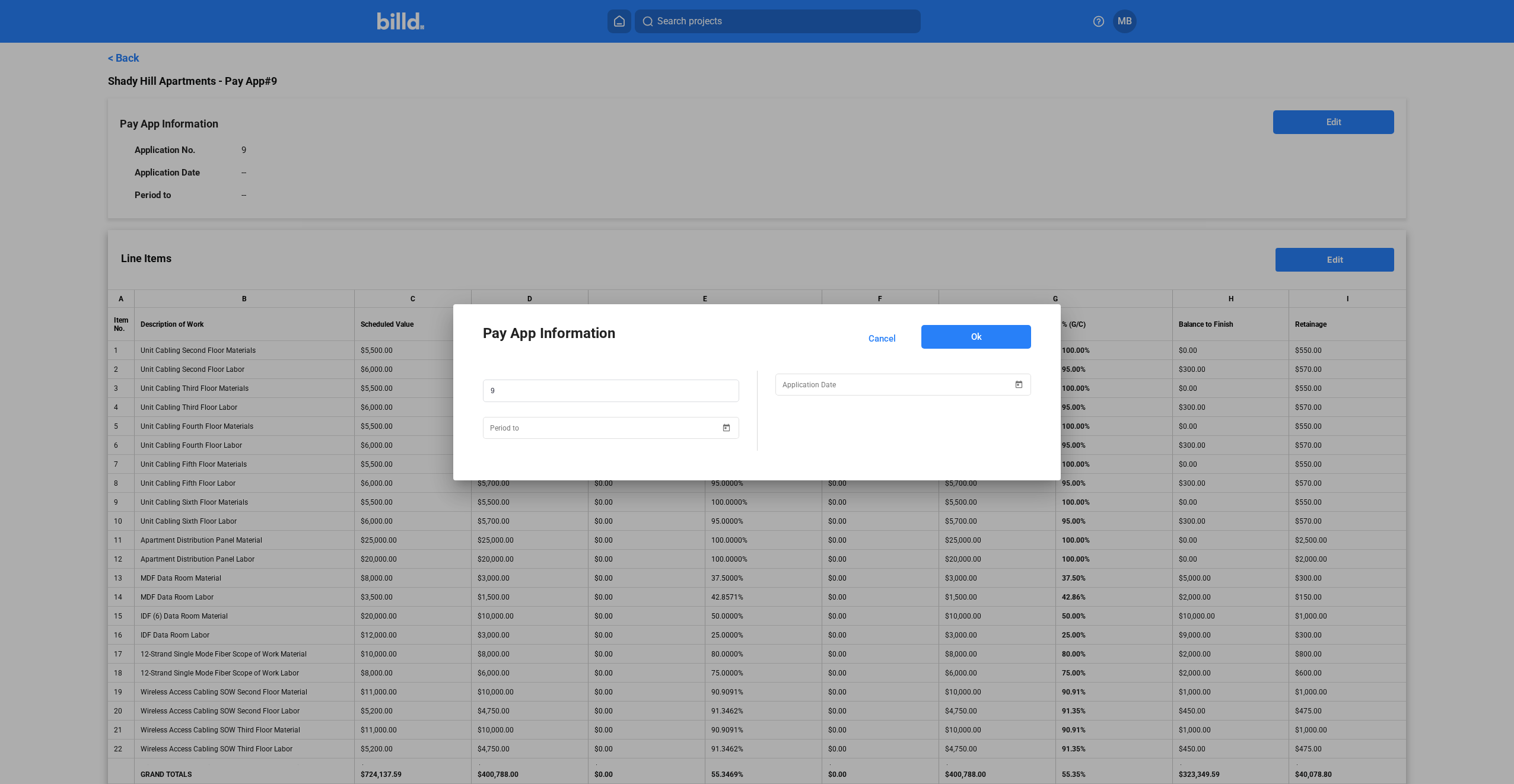
click at [1002, 338] on button "Ok" at bounding box center [976, 337] width 110 height 24
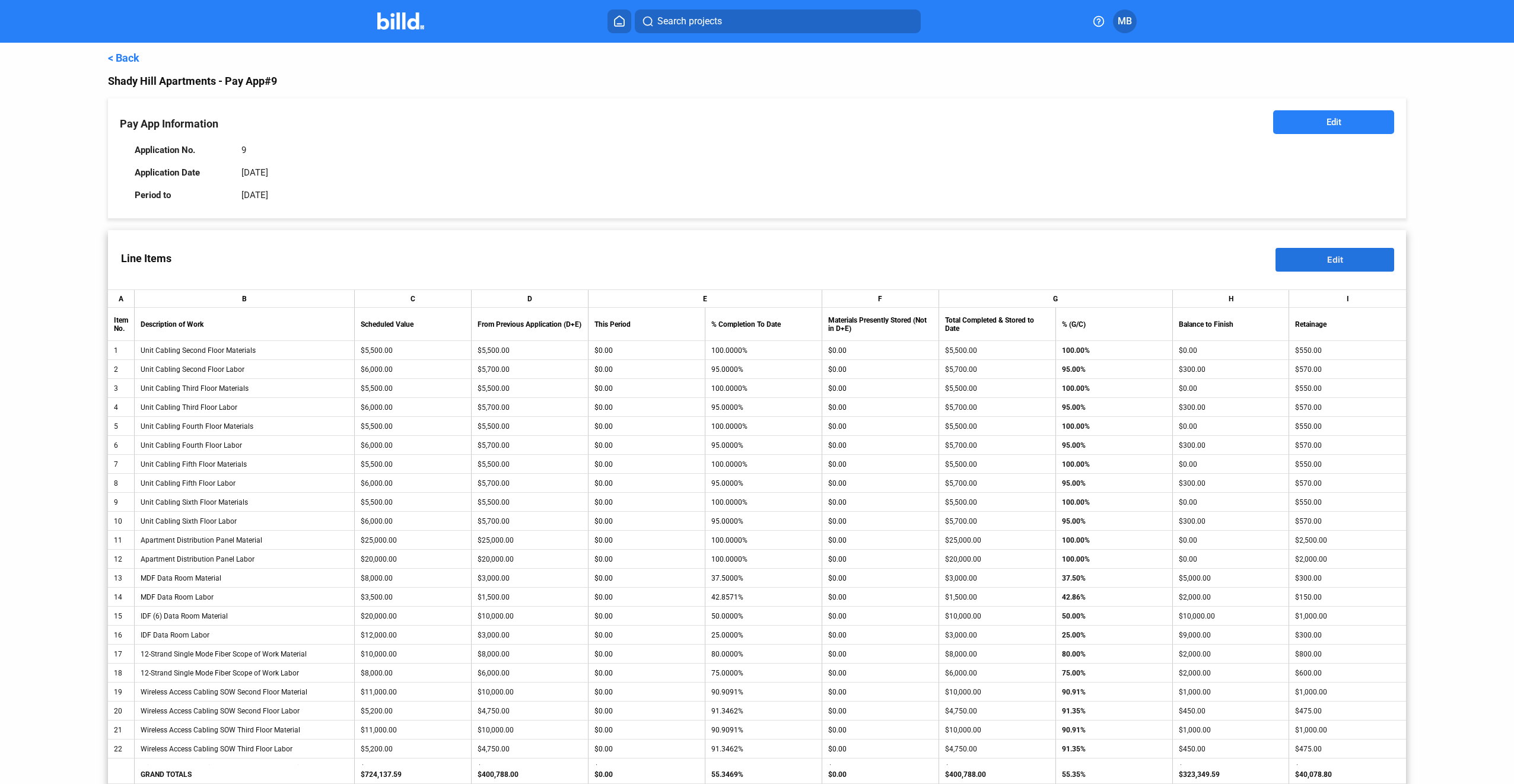
click at [1334, 260] on span "Edit" at bounding box center [1335, 259] width 16 height 10
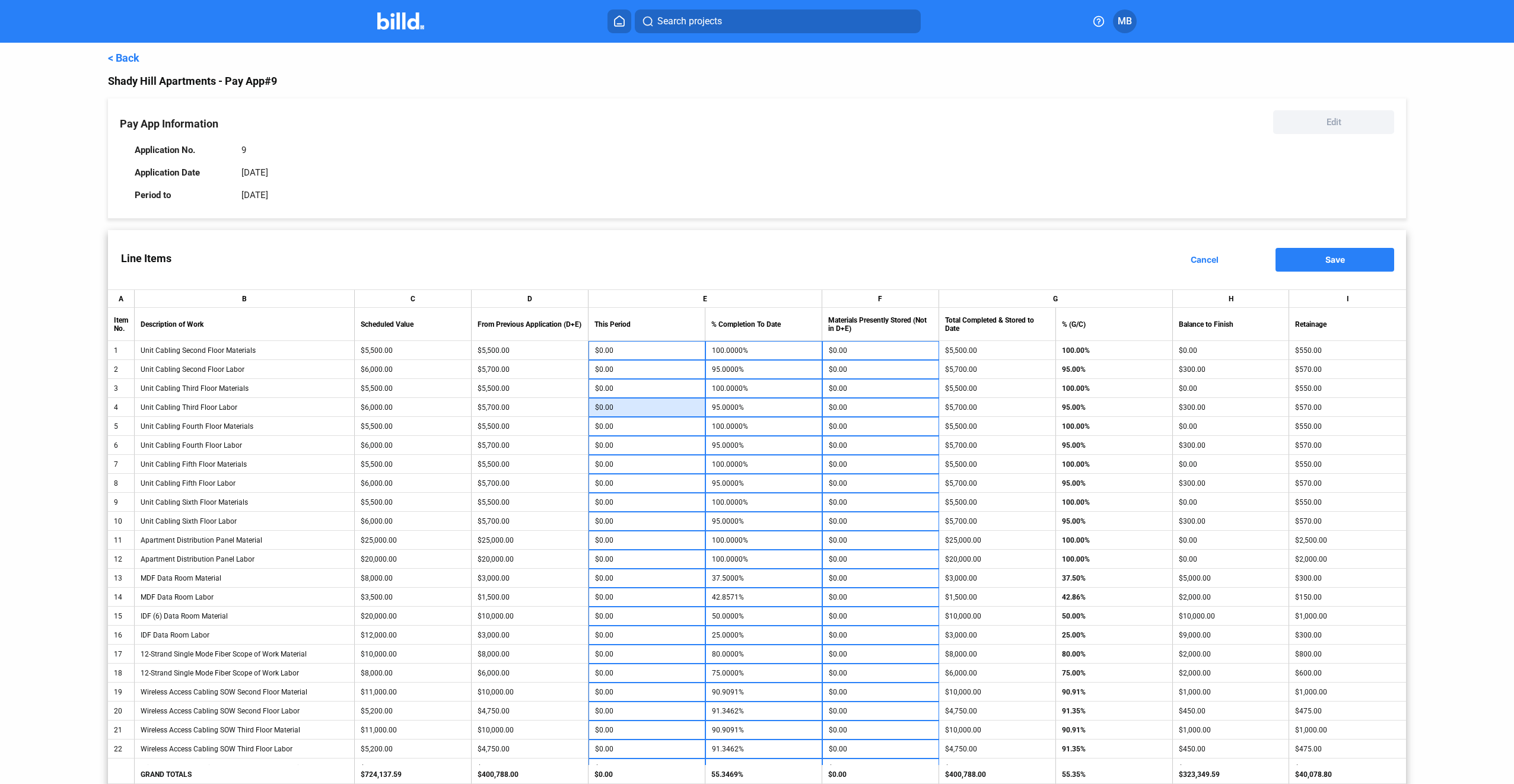
click at [667, 409] on input "$0.00" at bounding box center [647, 407] width 104 height 18
click at [674, 445] on input "$0.00" at bounding box center [647, 445] width 104 height 18
click at [670, 484] on input "$0.00" at bounding box center [647, 483] width 104 height 18
click at [666, 522] on input "$0.00" at bounding box center [647, 522] width 104 height 18
click at [670, 539] on input "$0.00" at bounding box center [647, 541] width 104 height 18
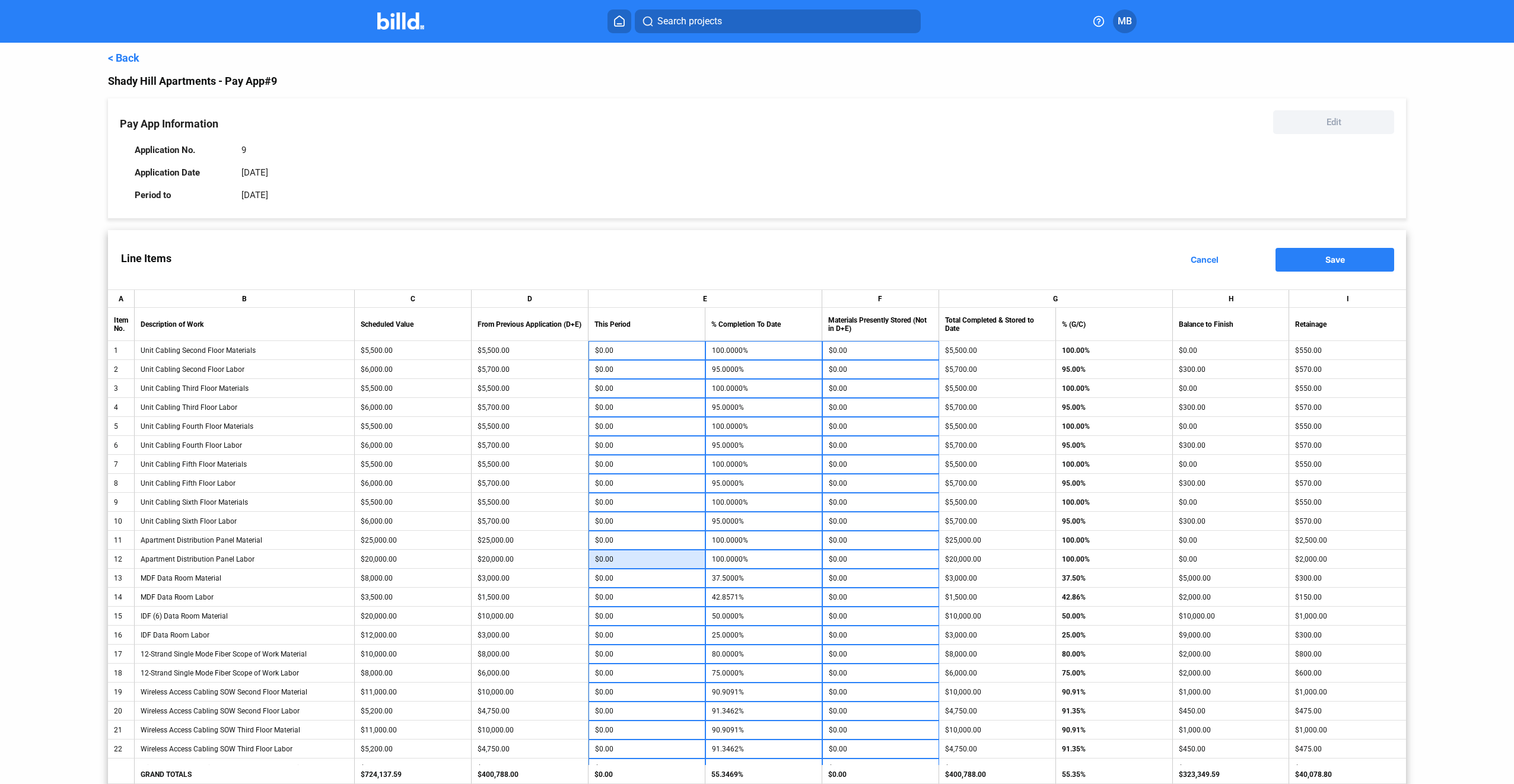
click at [674, 560] on input "$0.00" at bounding box center [647, 560] width 104 height 18
click at [670, 576] on input "$0.00" at bounding box center [647, 579] width 104 height 18
type input "2,000"
type input "62.5000%"
click at [633, 572] on input "2,000" at bounding box center [647, 579] width 104 height 18
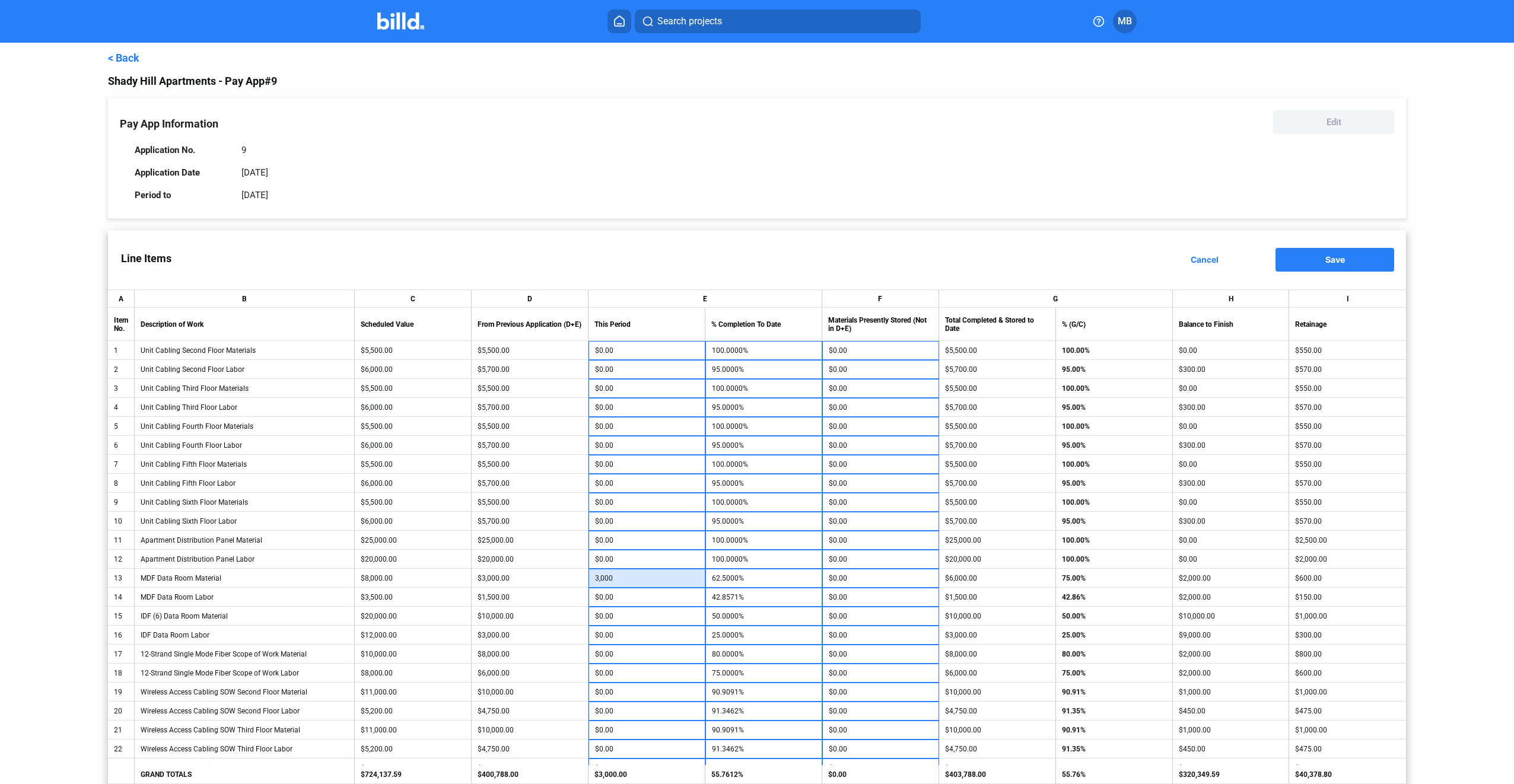
type input "3,000"
type input "75.0000%"
type input "250"
type input "50.0000%"
type input "5,000"
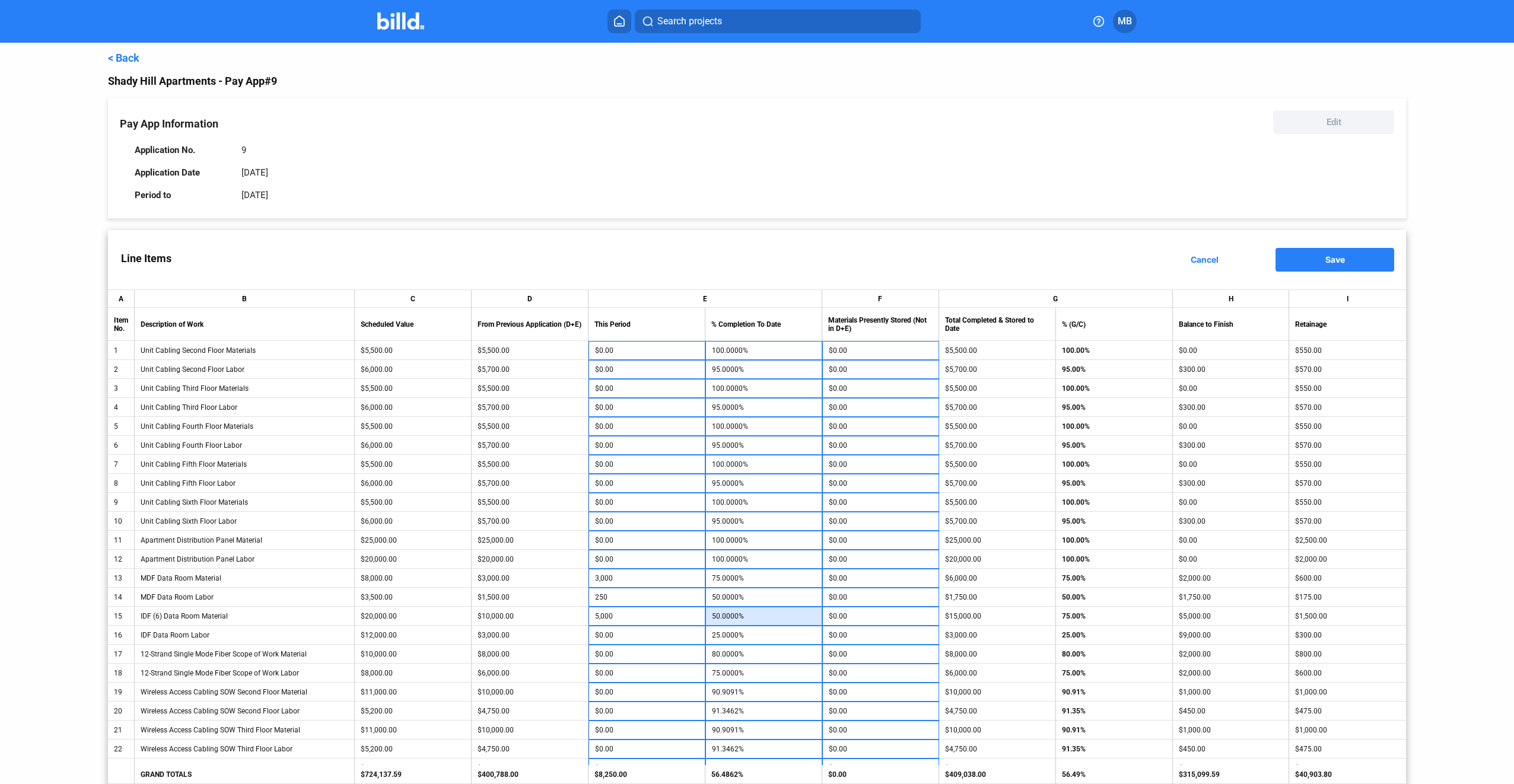
type input "75.0000%"
type input "2,000"
type input "41.6667%"
type input "2,000"
type input "100.0000%"
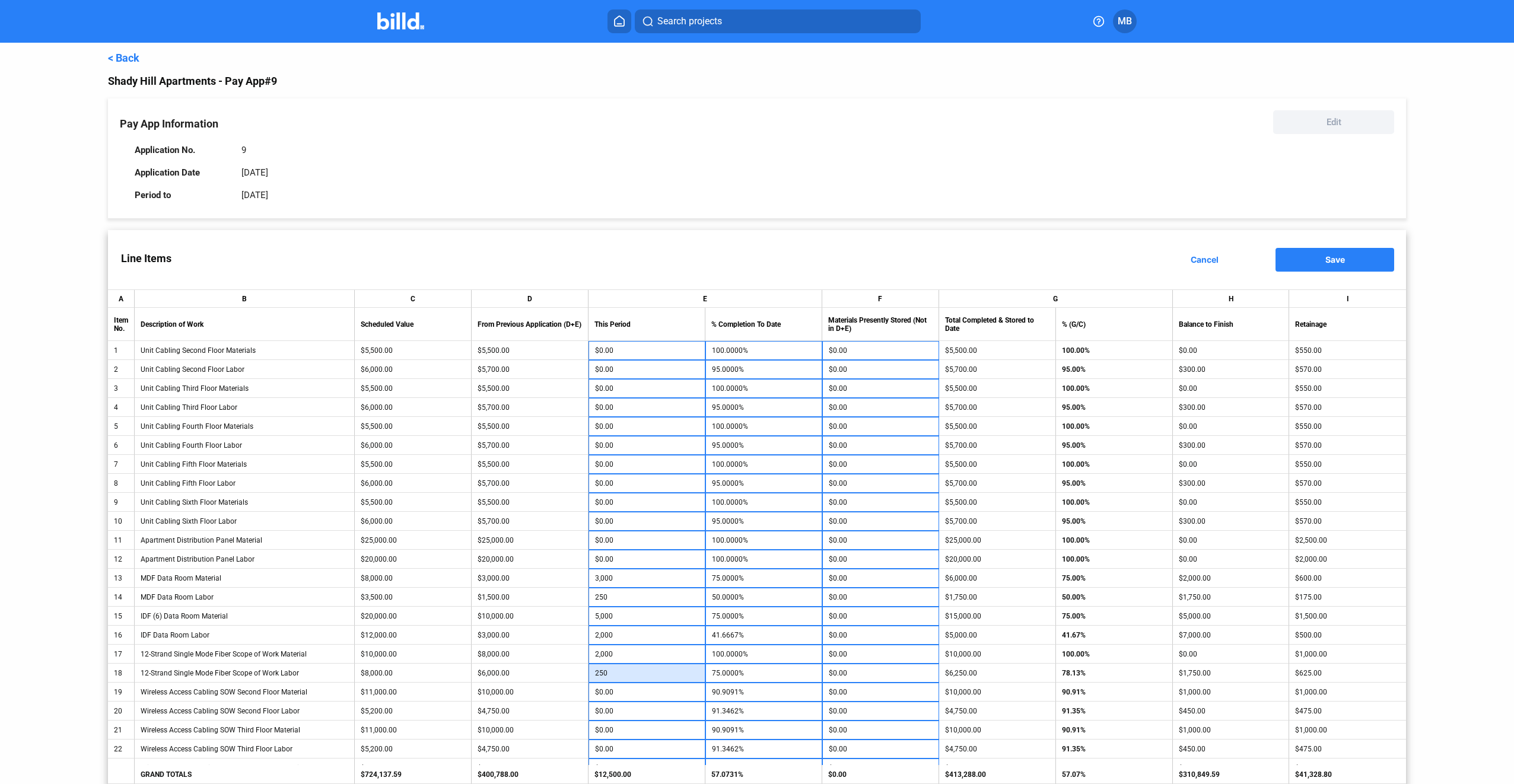
type input "250"
type input "78.1250%"
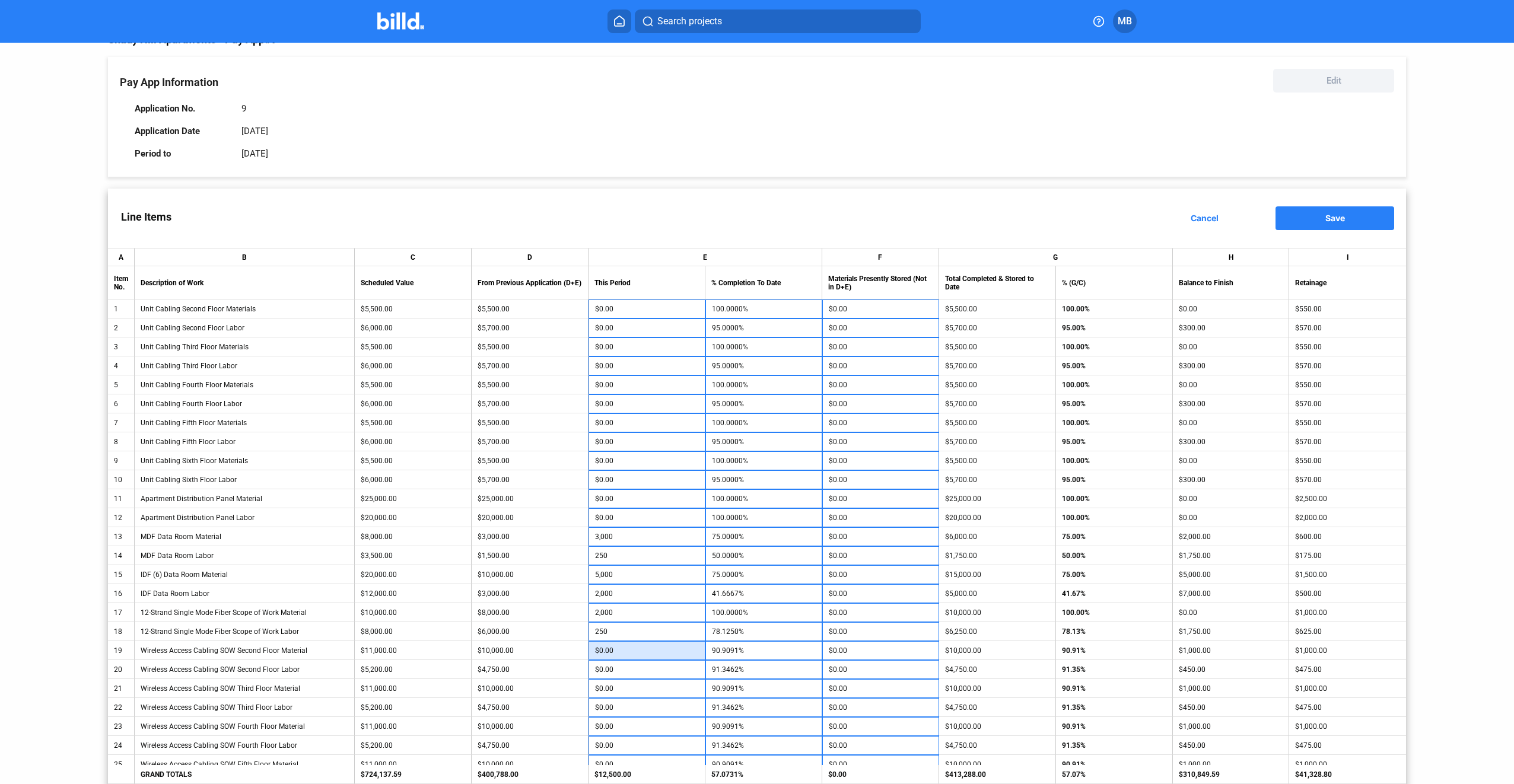
scroll to position [59, 0]
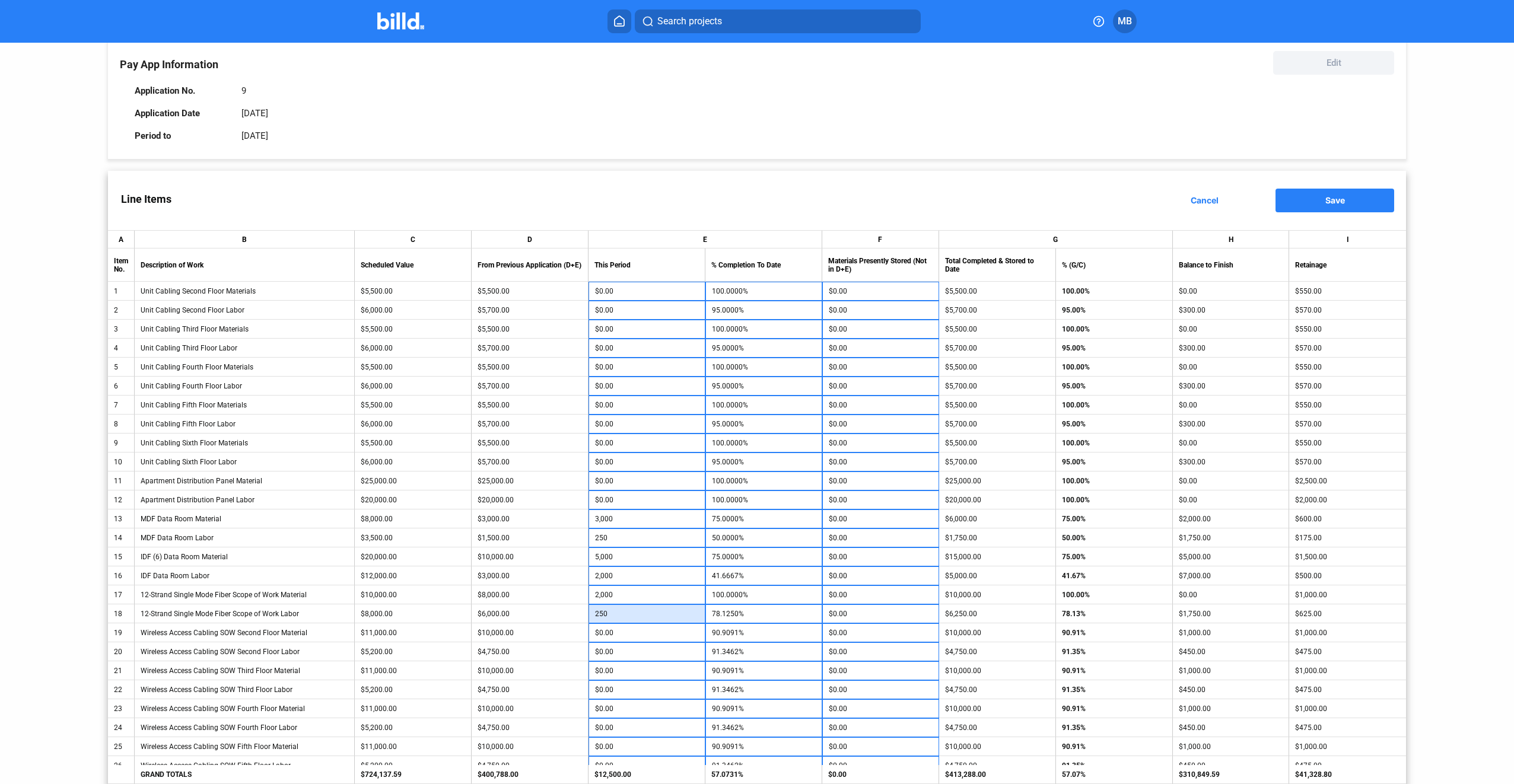
click at [651, 616] on input "250" at bounding box center [647, 614] width 104 height 18
type input "0"
type input "75.0000%"
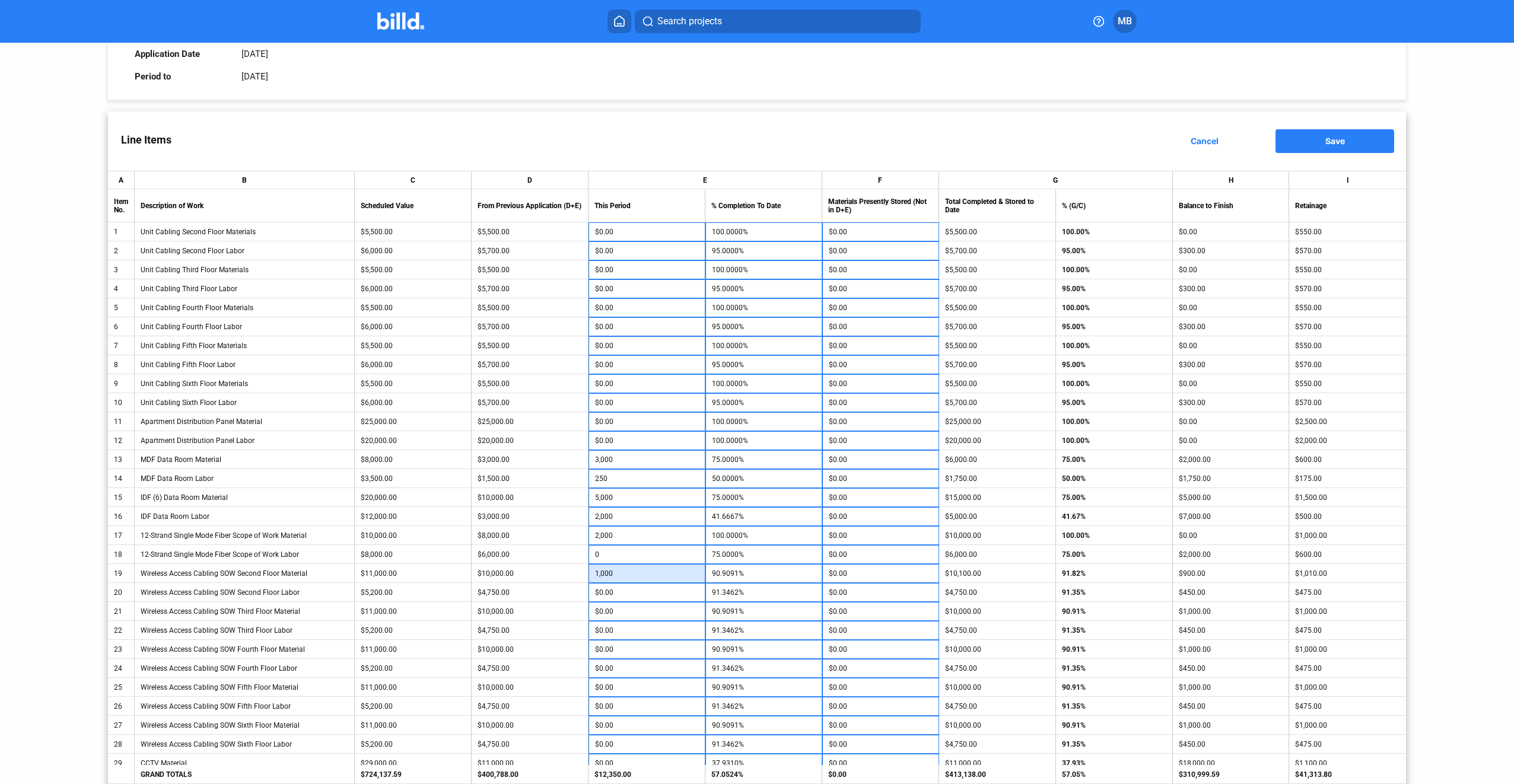
type input "1,000"
type input "100.0000%"
type input "450"
type input "100.0000%"
type input "1,000"
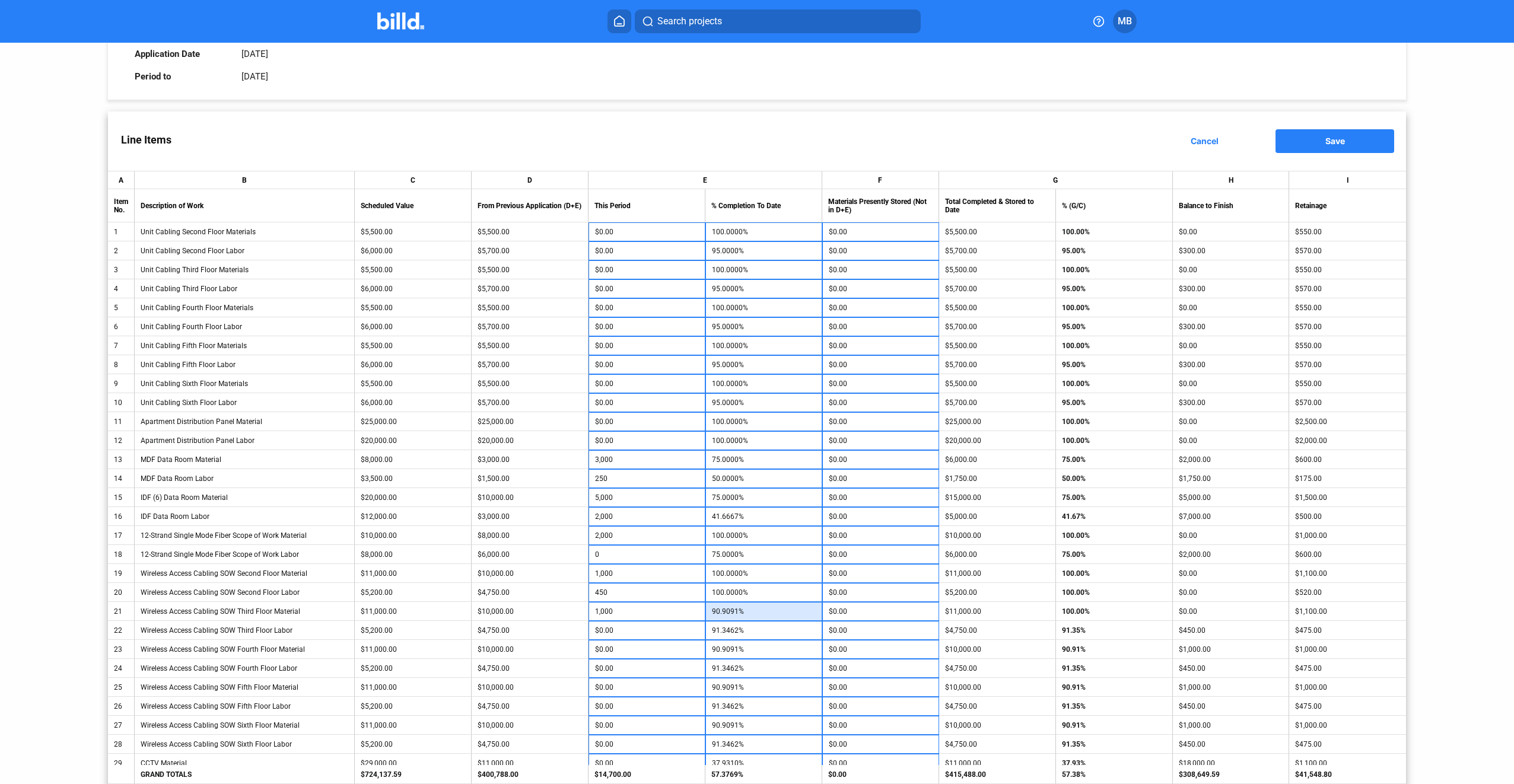
type input "100.0000%"
type input "450"
type input "100.0000%"
type input "1,000"
type input "100.0000%"
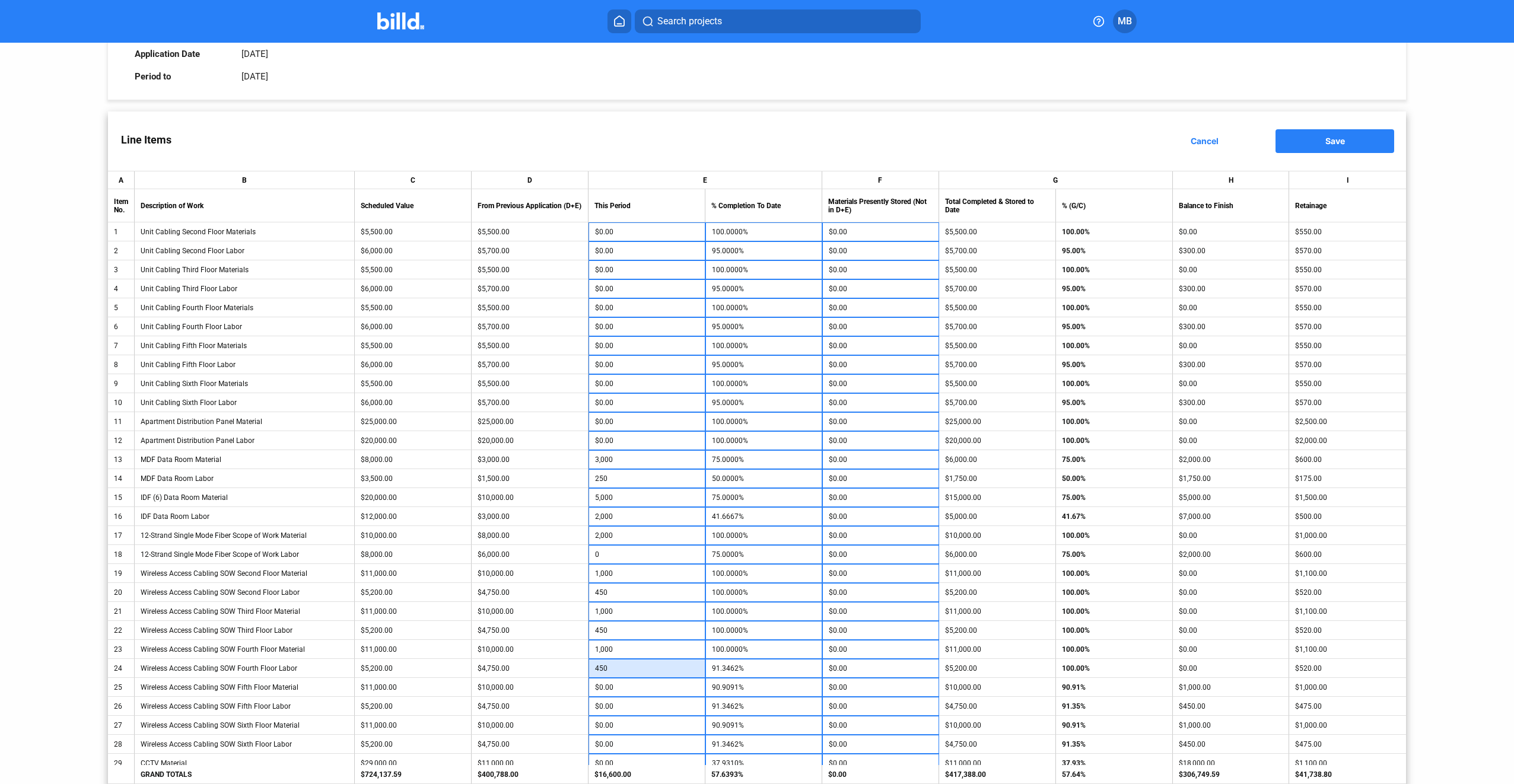
type input "450"
type input "100.0000%"
click at [632, 688] on input "$0.00" at bounding box center [647, 688] width 104 height 18
drag, startPoint x: 632, startPoint y: 688, endPoint x: 572, endPoint y: 684, distance: 60.1
click at [572, 684] on tr "25 Wireless Access Cabling SOW Fifth Floor Material $11,000.00 $10,000.00 $0.00…" at bounding box center [757, 688] width 1299 height 19
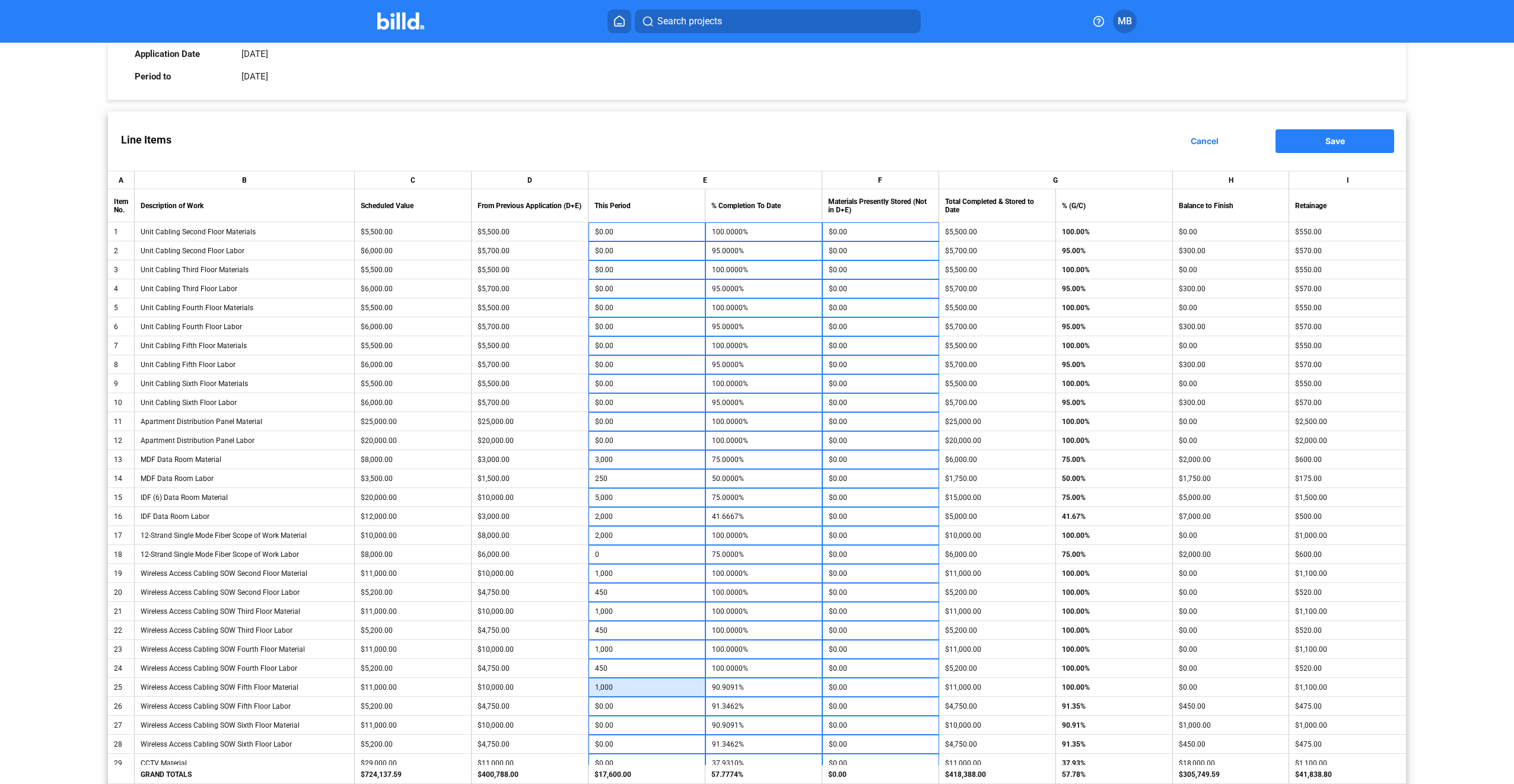
type input "1,000"
type input "100.0000%"
type input "450"
type input "100.0000%"
type input "1,000"
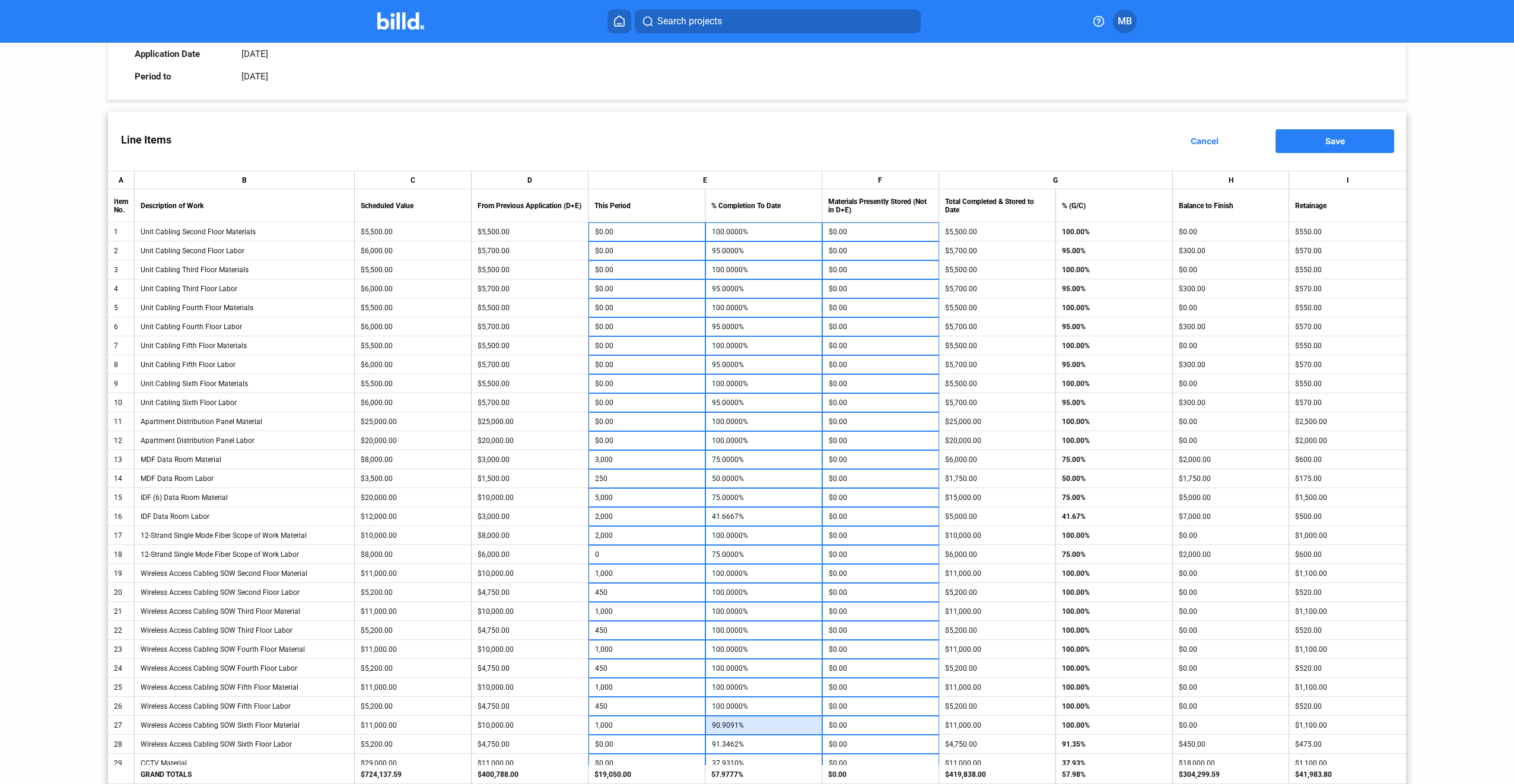
type input "100.0000%"
type input "450"
type input "100.0000%"
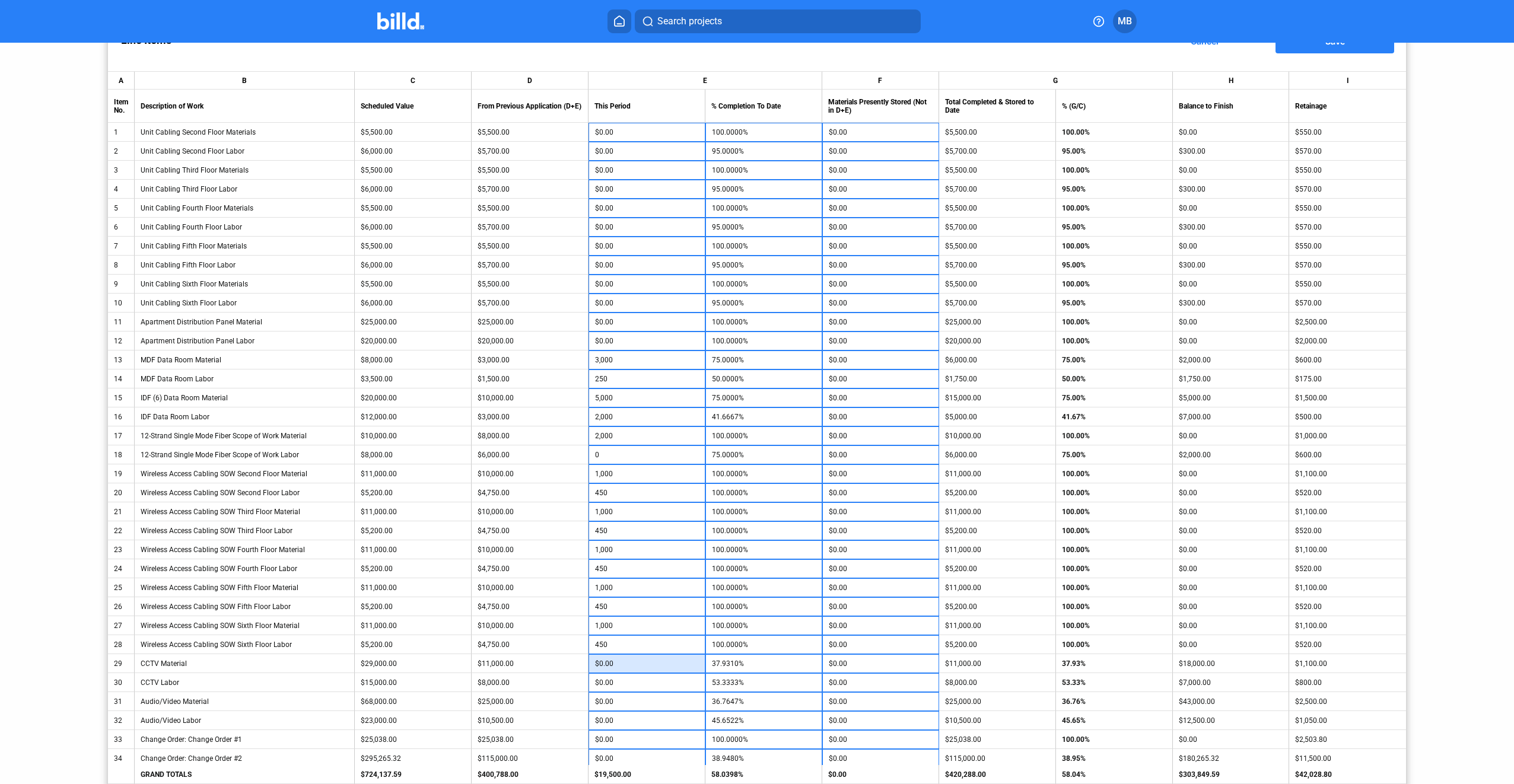
scroll to position [237, 0]
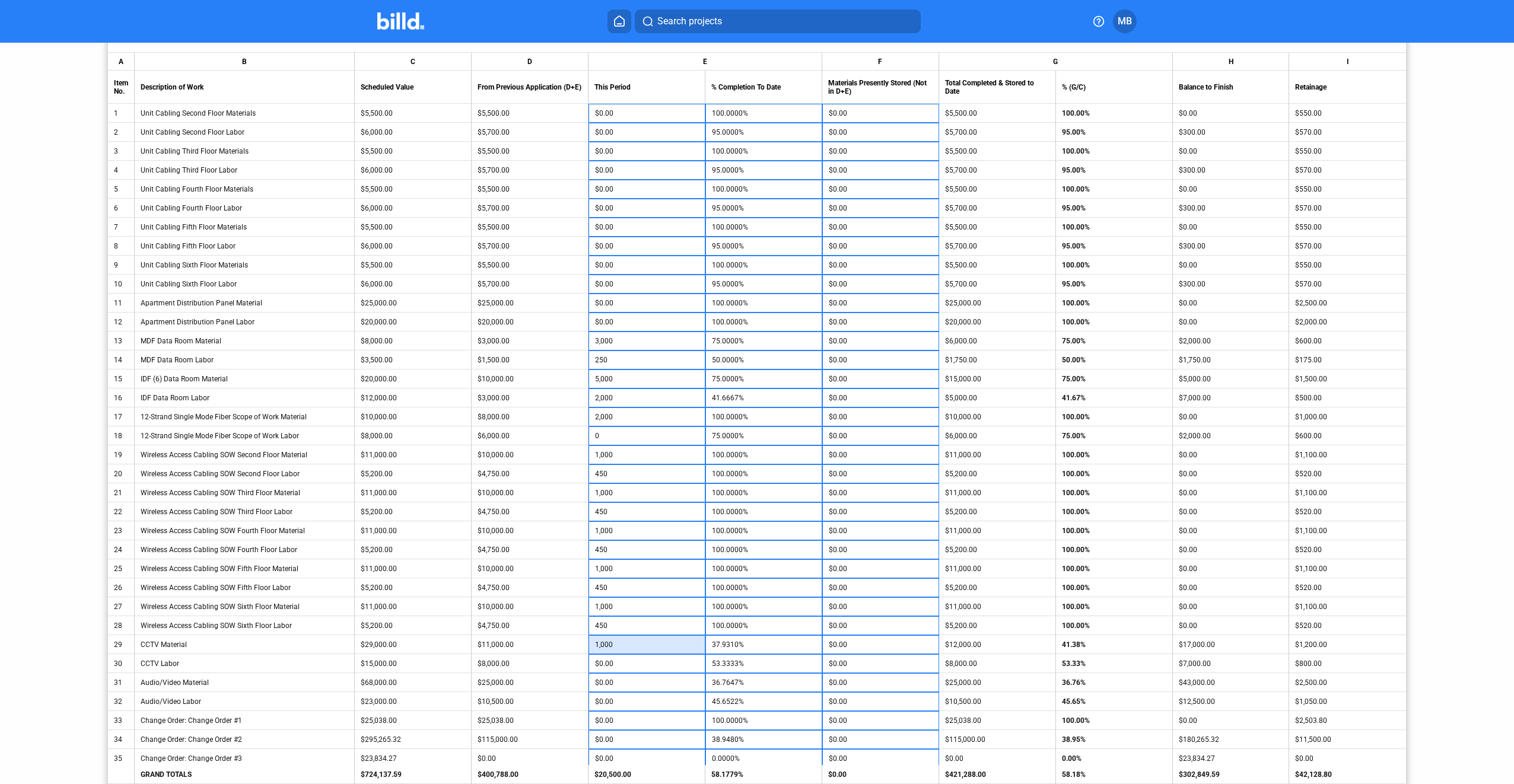
type input "1,000"
type input "41.3793%"
type input "5,000"
type input "86.6667%"
click at [675, 662] on input "5,000" at bounding box center [647, 664] width 104 height 18
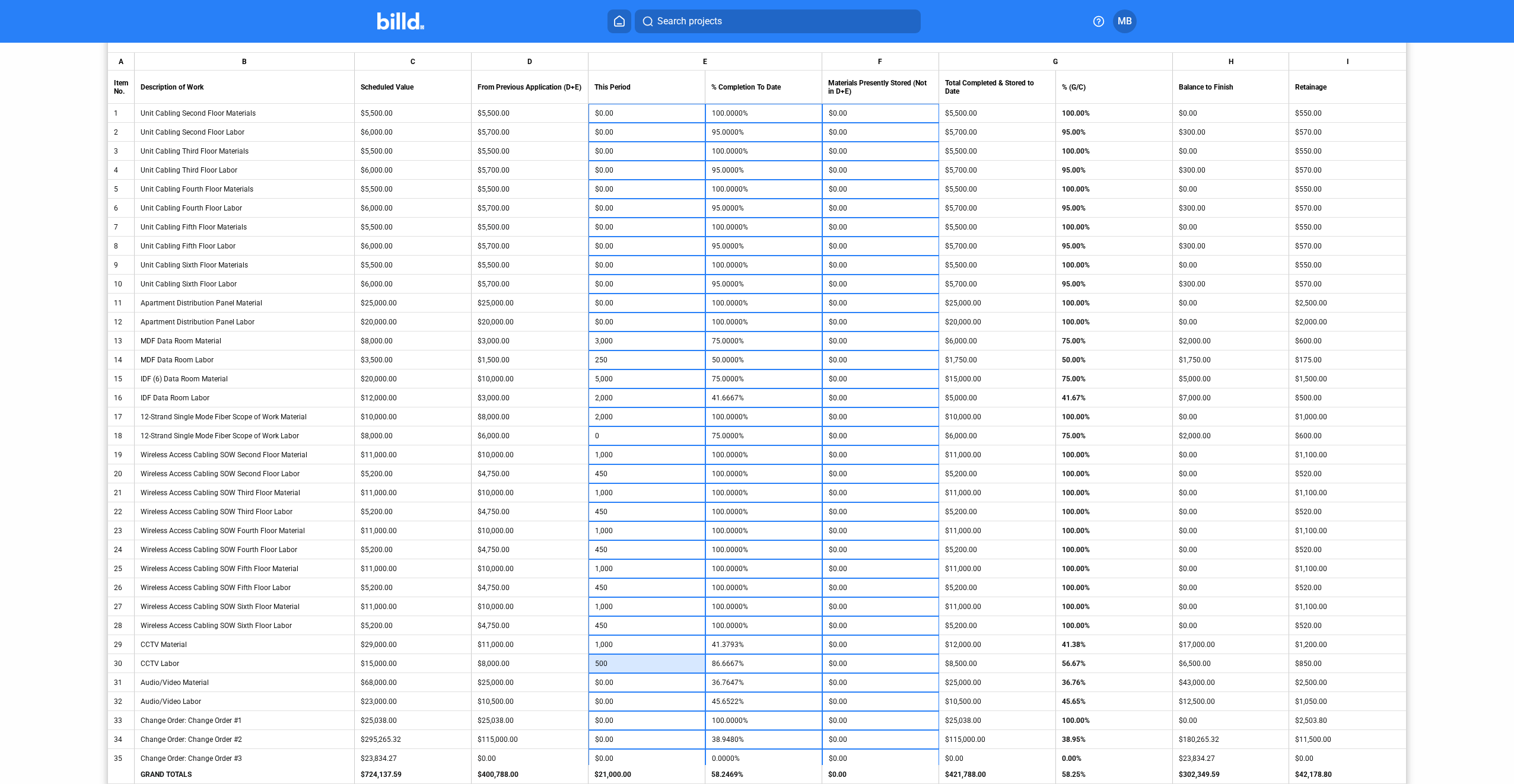
type input "500"
type input "56.6667%"
type input "10,000"
type input "51.4706%"
type input "2,500"
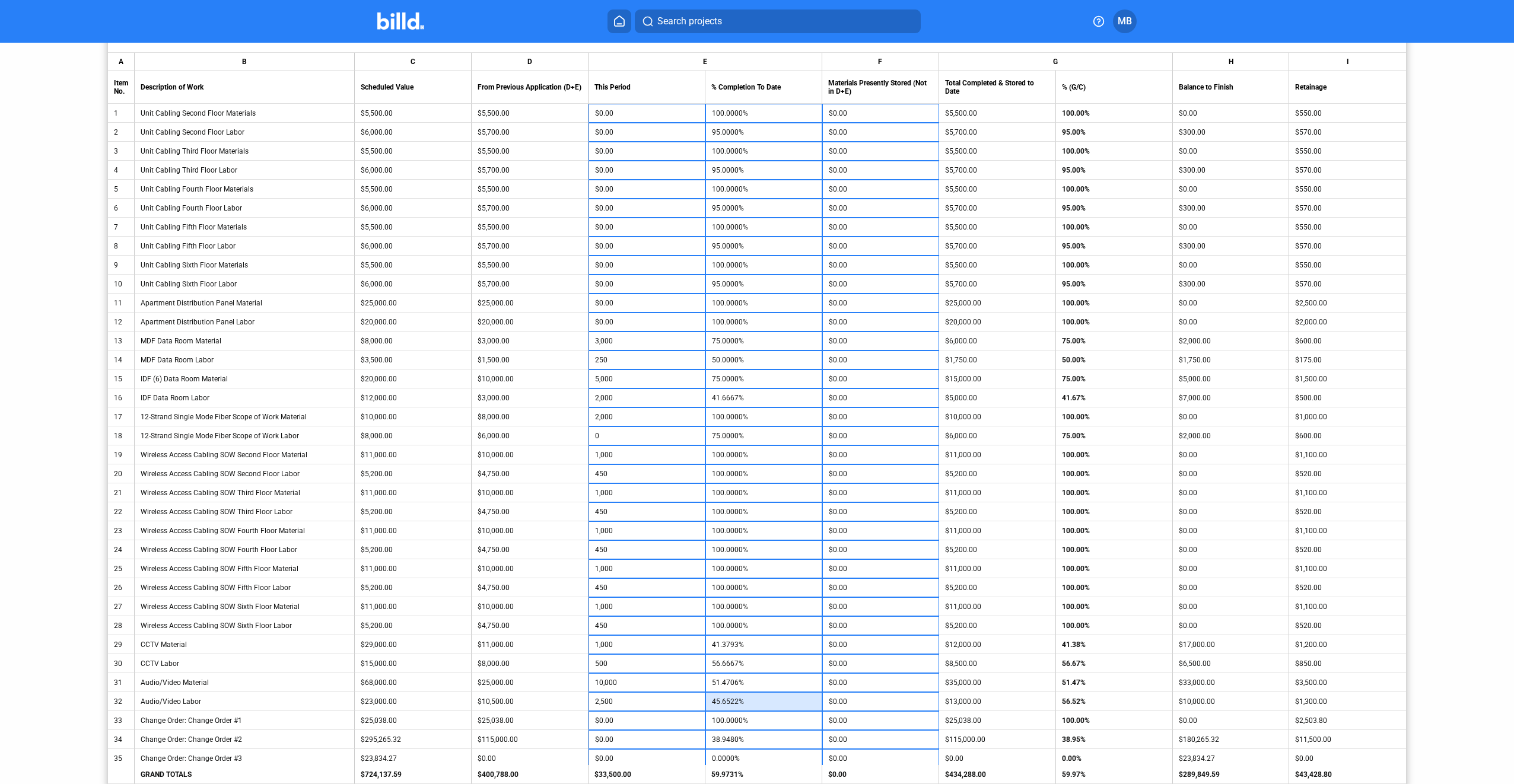
type input "56.5217%"
type input "35,000"
type input "50.8018%"
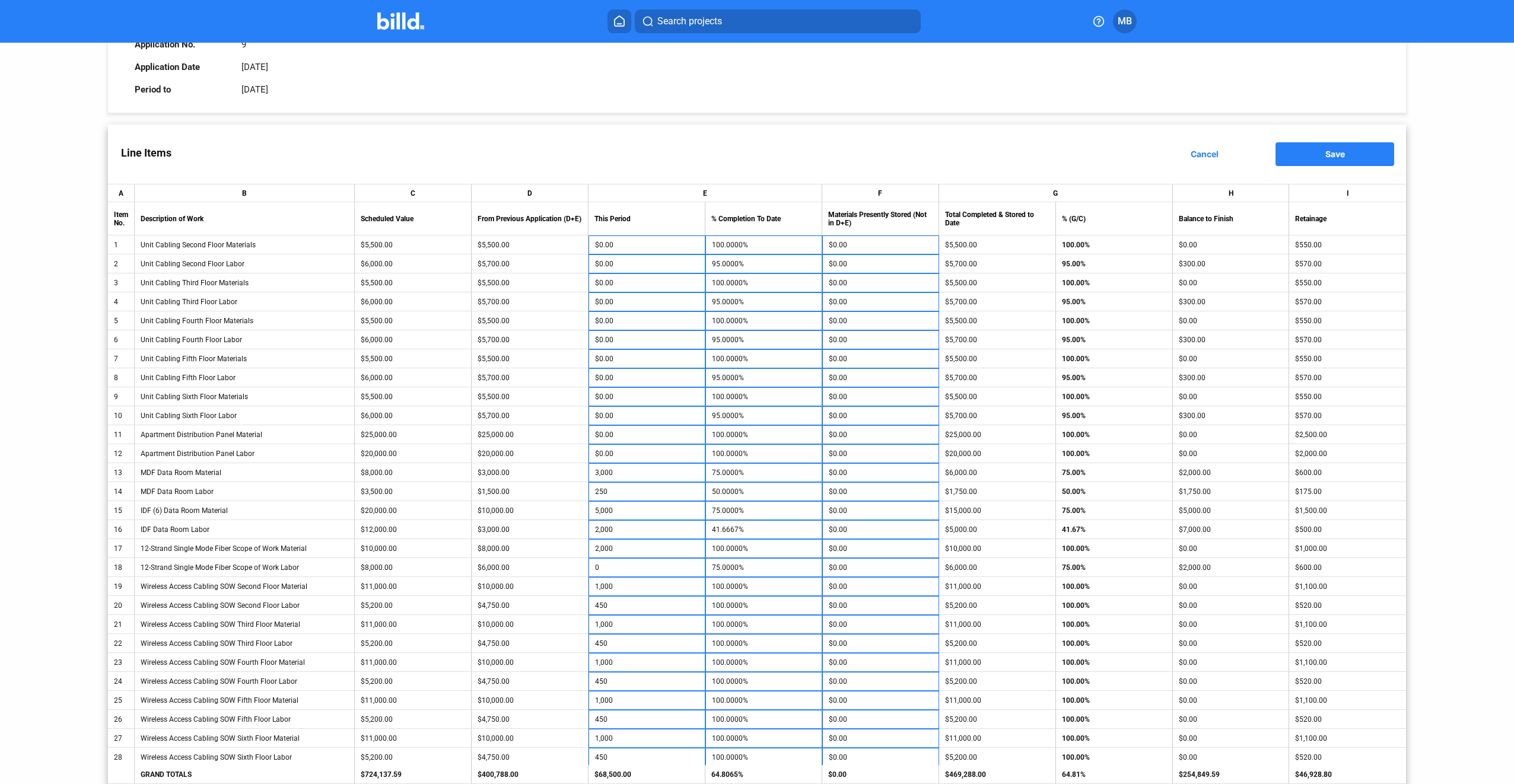
scroll to position [0, 0]
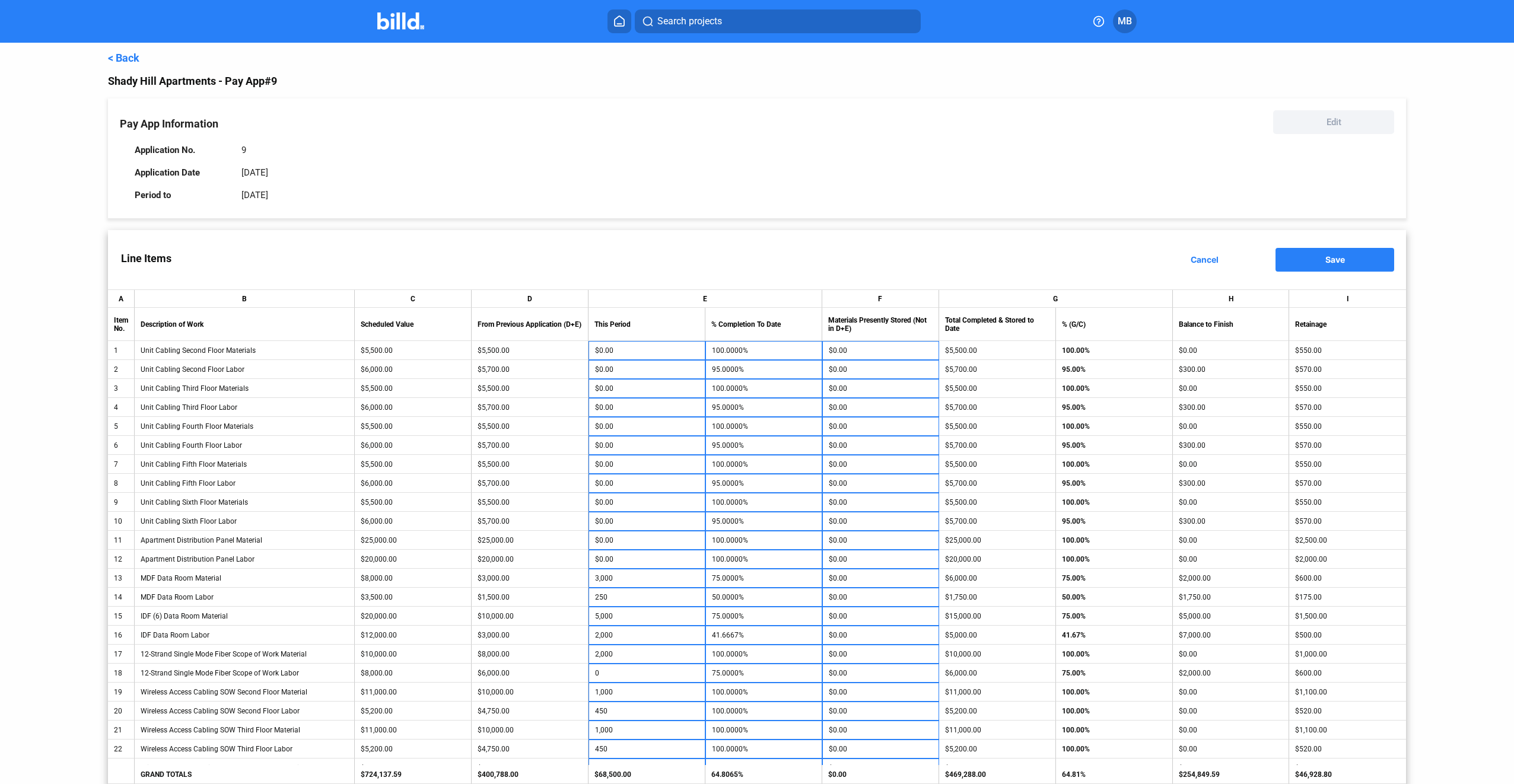
click at [1327, 258] on span "Save" at bounding box center [1335, 259] width 20 height 10
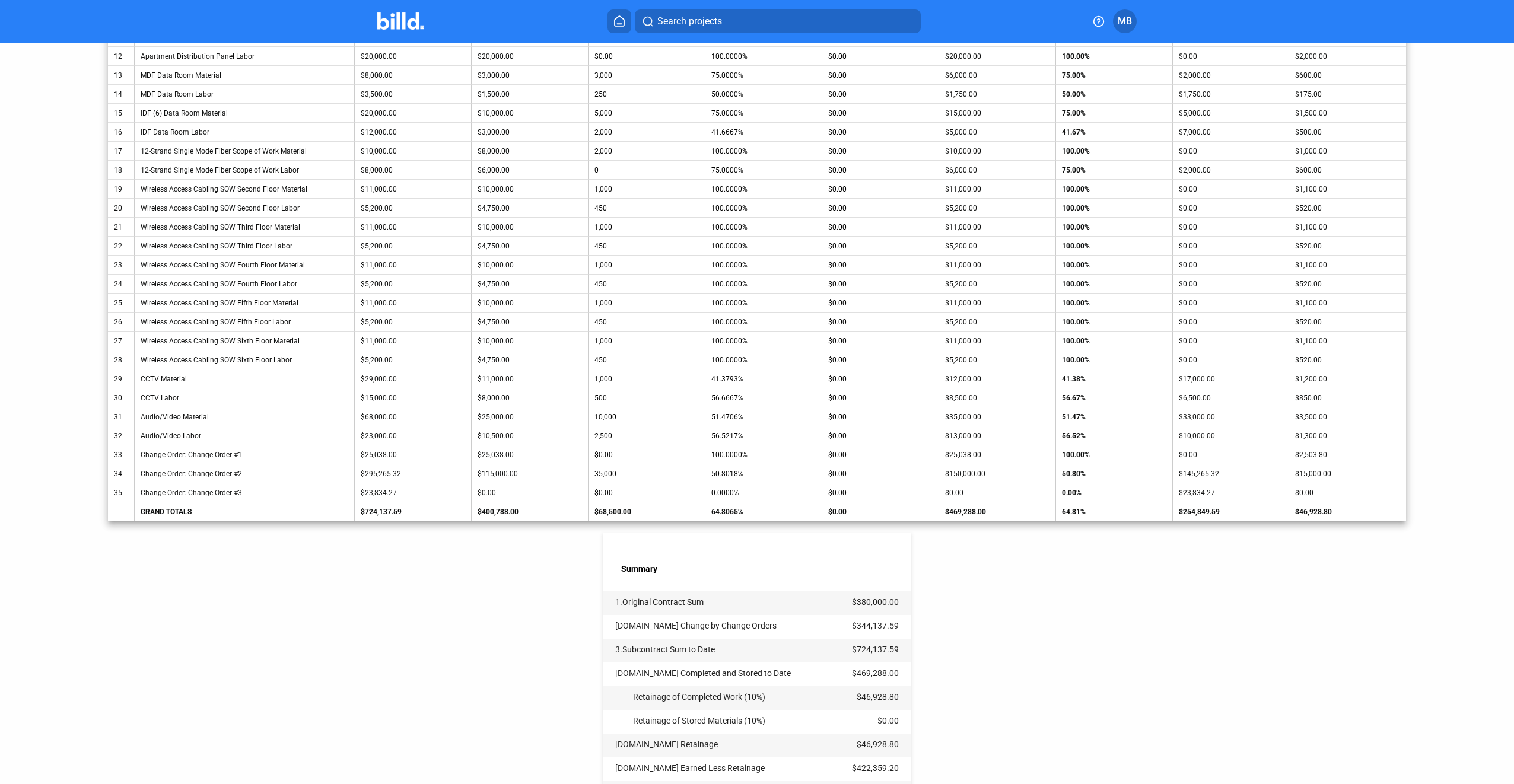
scroll to position [296, 0]
